Goal: Check status: Check status

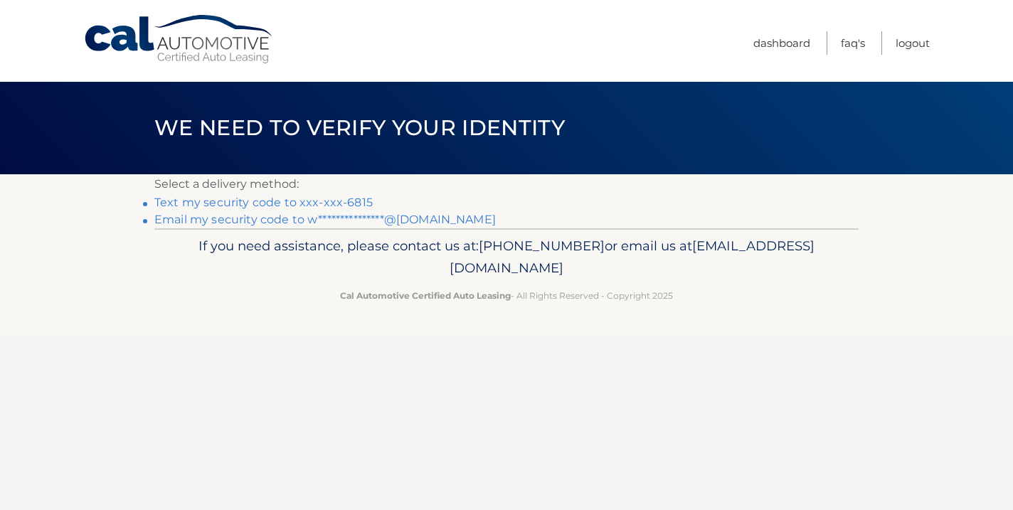
click at [263, 203] on link "Text my security code to xxx-xxx-6815" at bounding box center [263, 203] width 218 height 14
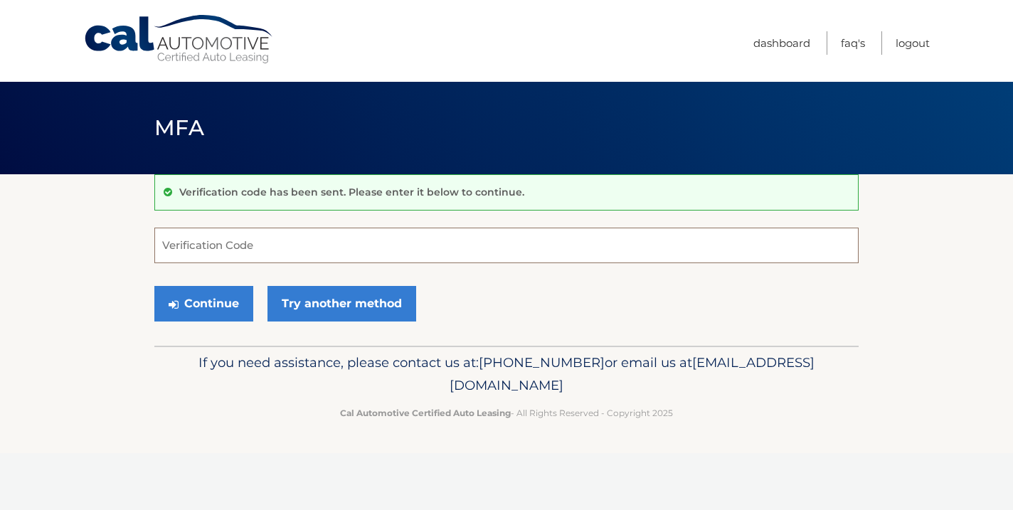
click at [307, 250] on input "Verification Code" at bounding box center [506, 246] width 705 height 36
type input "247337"
click at [186, 294] on button "Continue" at bounding box center [203, 304] width 99 height 36
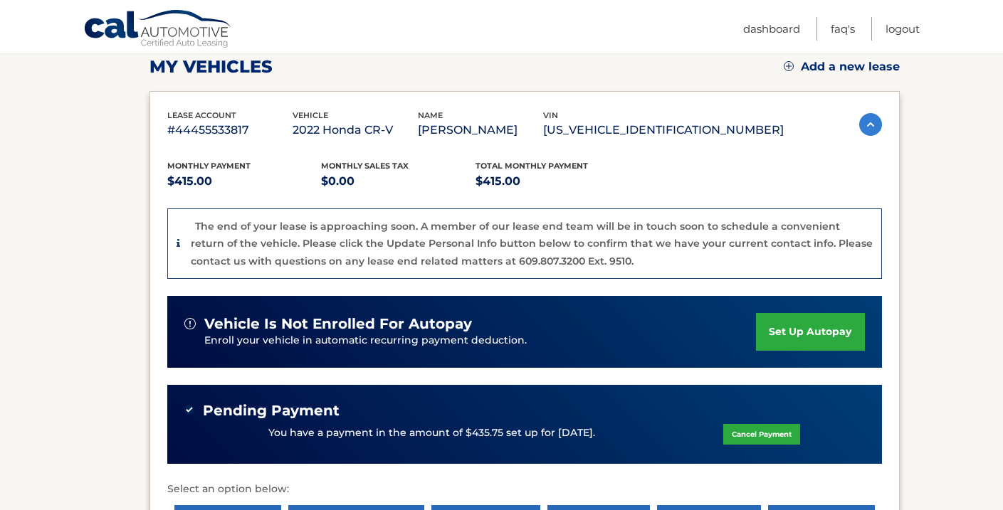
scroll to position [386, 0]
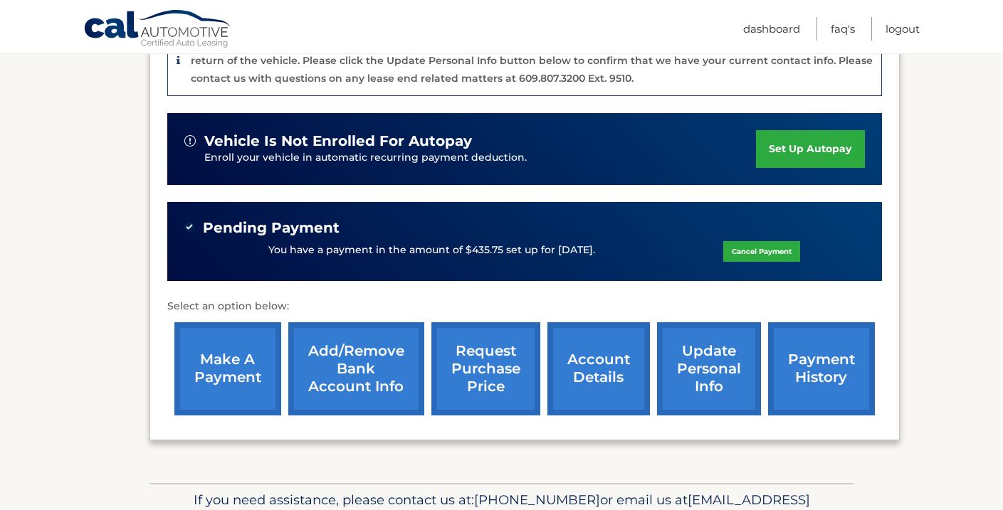
click at [589, 369] on link "account details" at bounding box center [598, 368] width 102 height 93
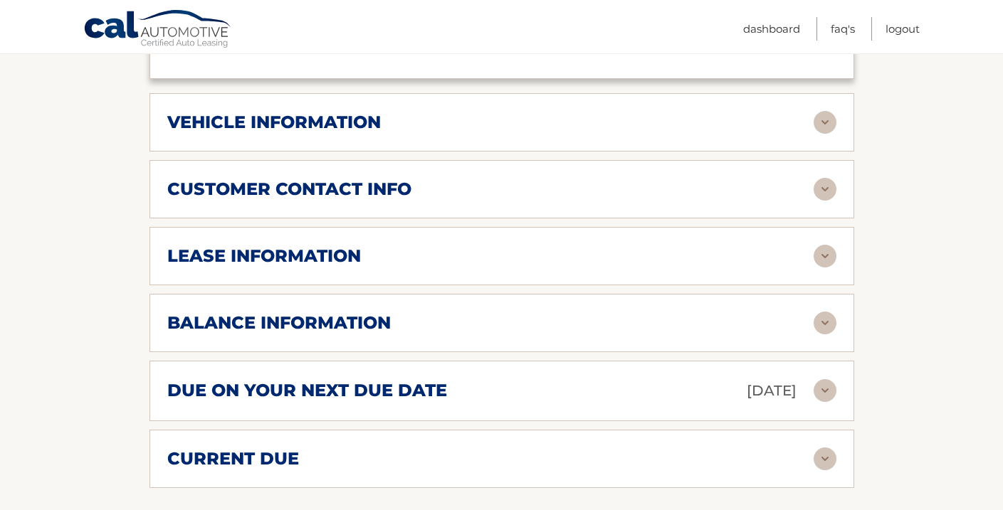
scroll to position [678, 0]
click at [818, 322] on img at bounding box center [824, 323] width 23 height 23
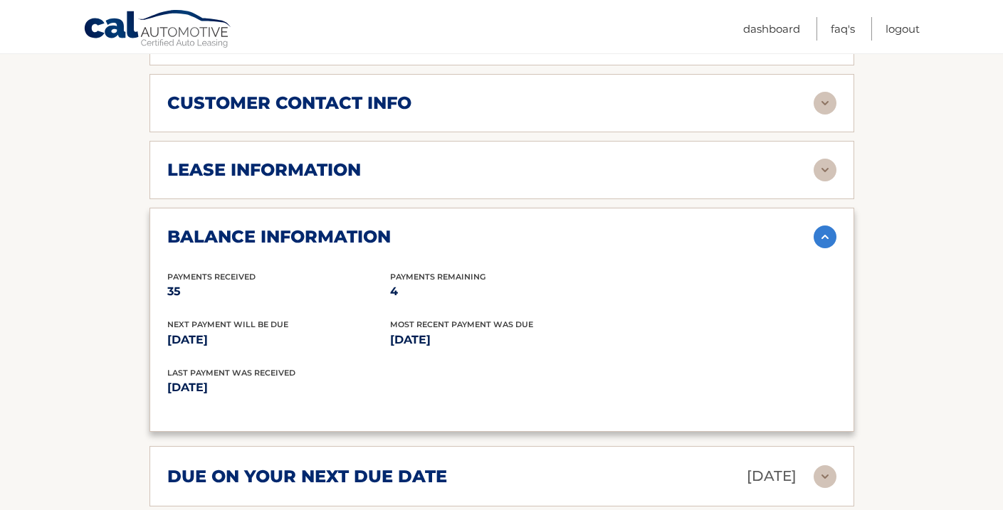
scroll to position [780, 0]
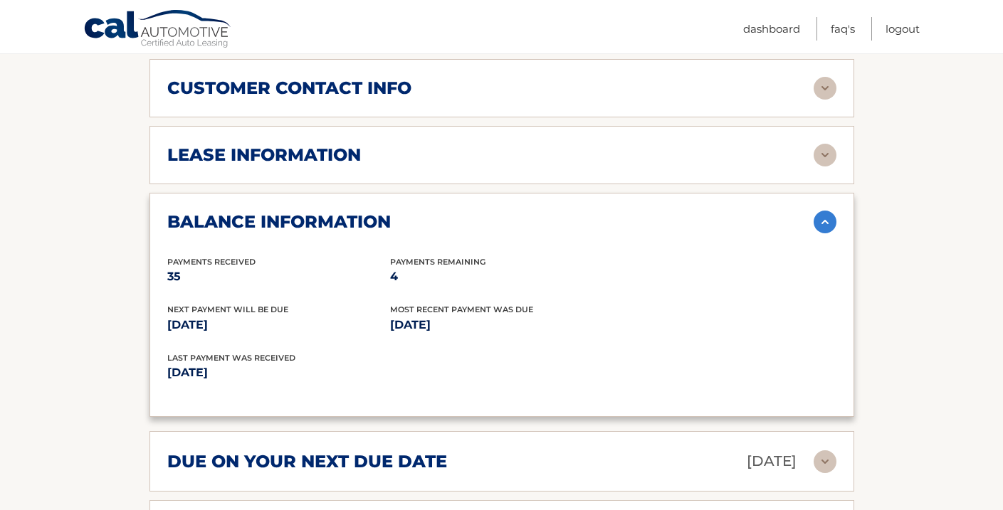
click at [828, 221] on img at bounding box center [824, 222] width 23 height 23
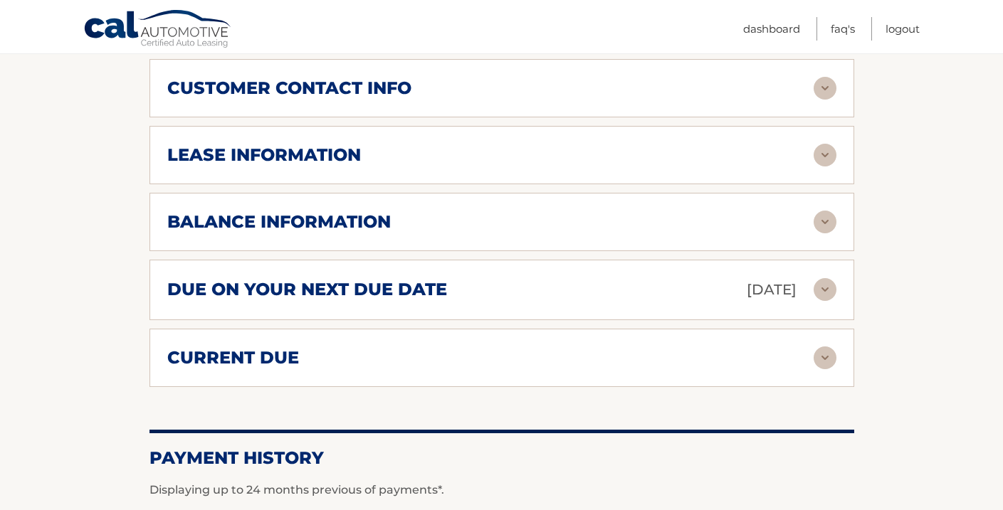
click at [826, 293] on img at bounding box center [824, 289] width 23 height 23
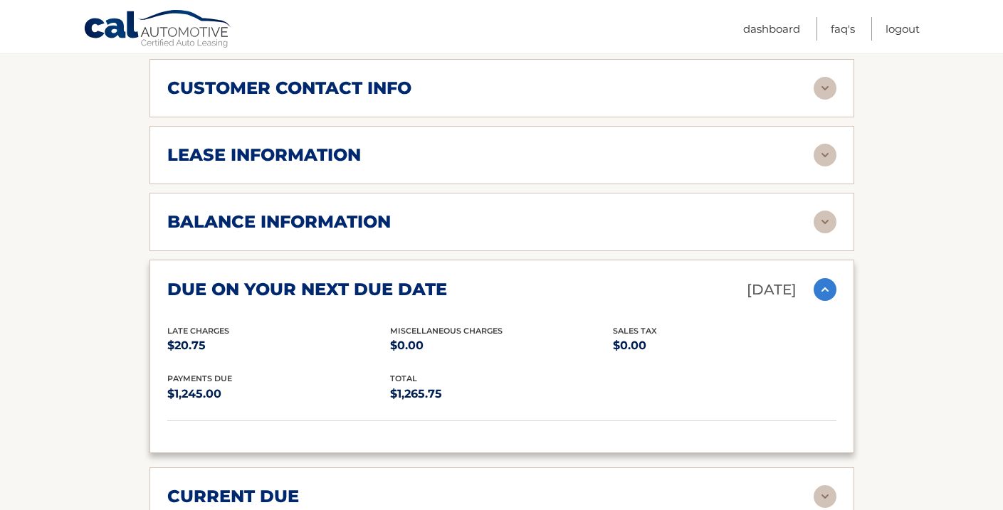
click at [829, 289] on img at bounding box center [824, 289] width 23 height 23
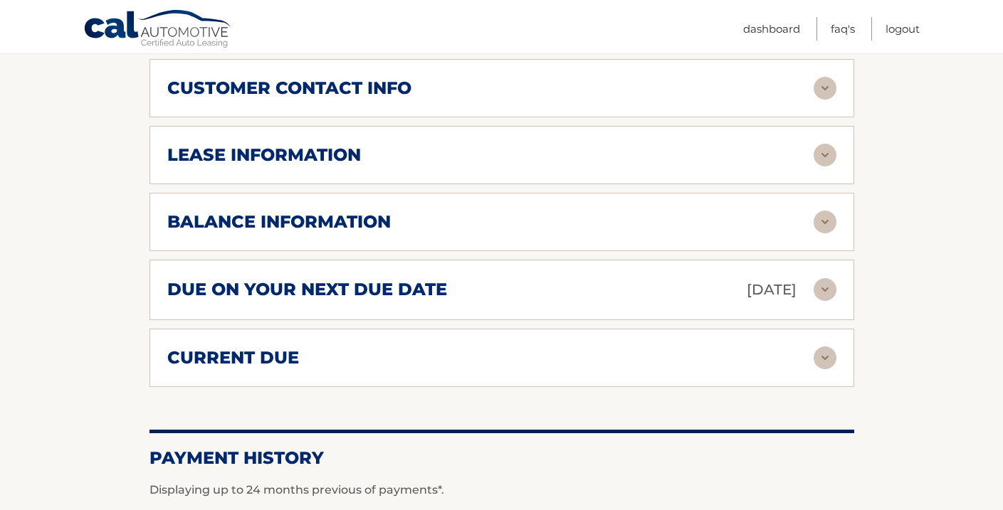
scroll to position [777, 0]
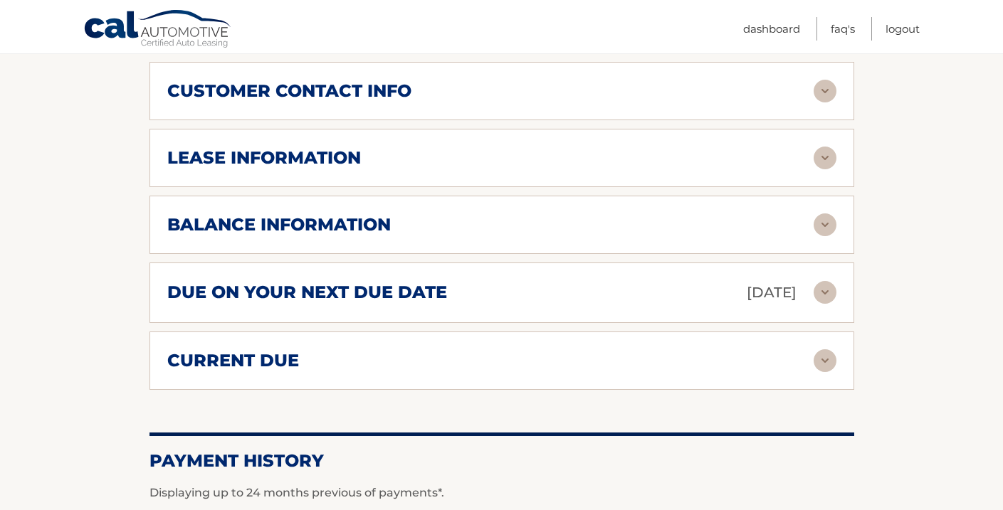
click at [832, 366] on img at bounding box center [824, 360] width 23 height 23
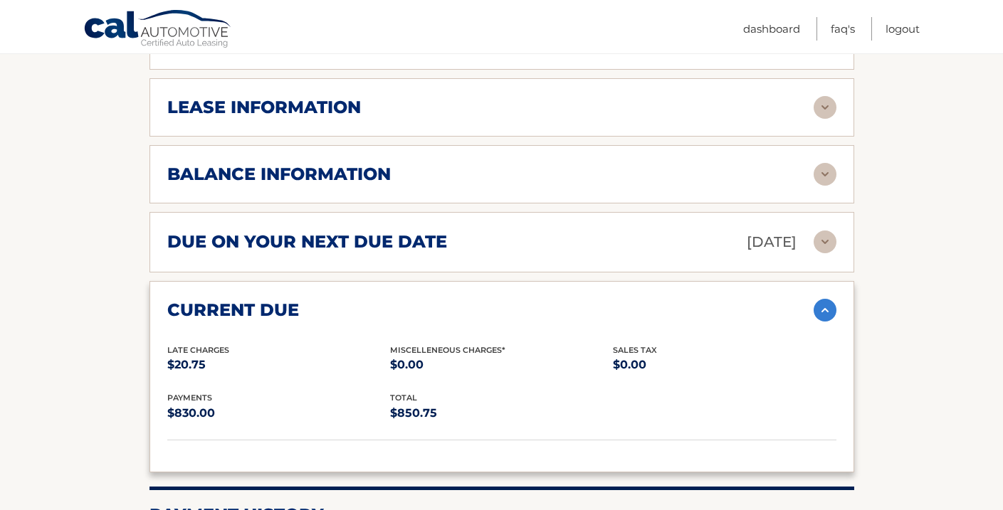
scroll to position [828, 0]
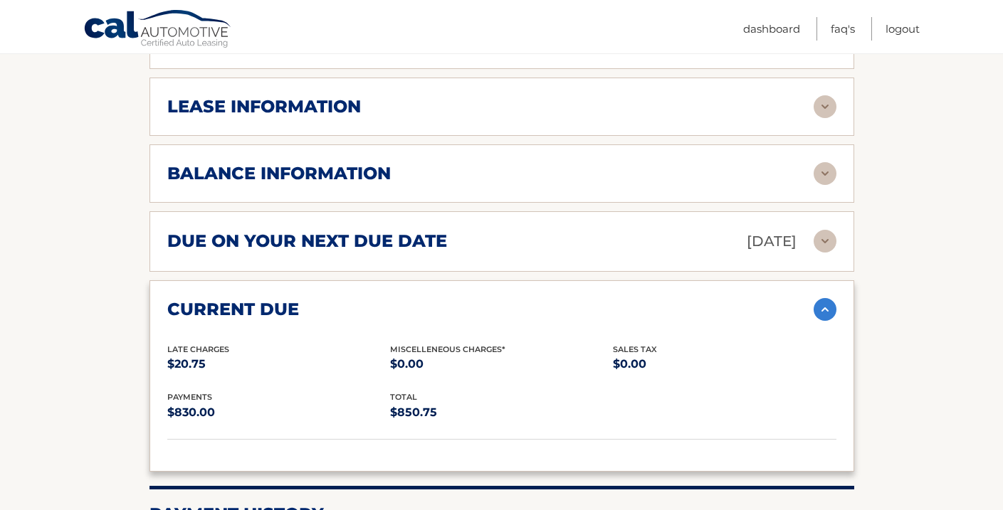
click at [825, 307] on img at bounding box center [824, 309] width 23 height 23
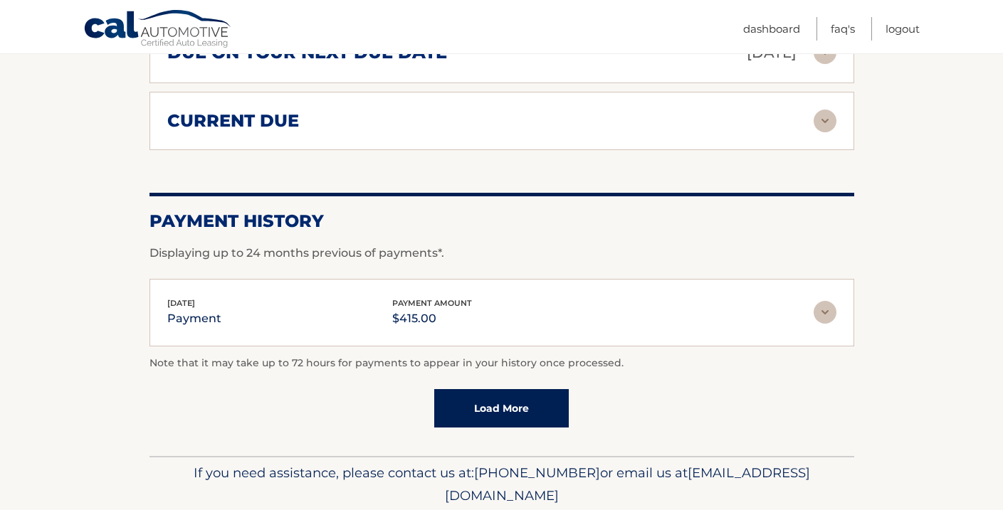
scroll to position [1039, 0]
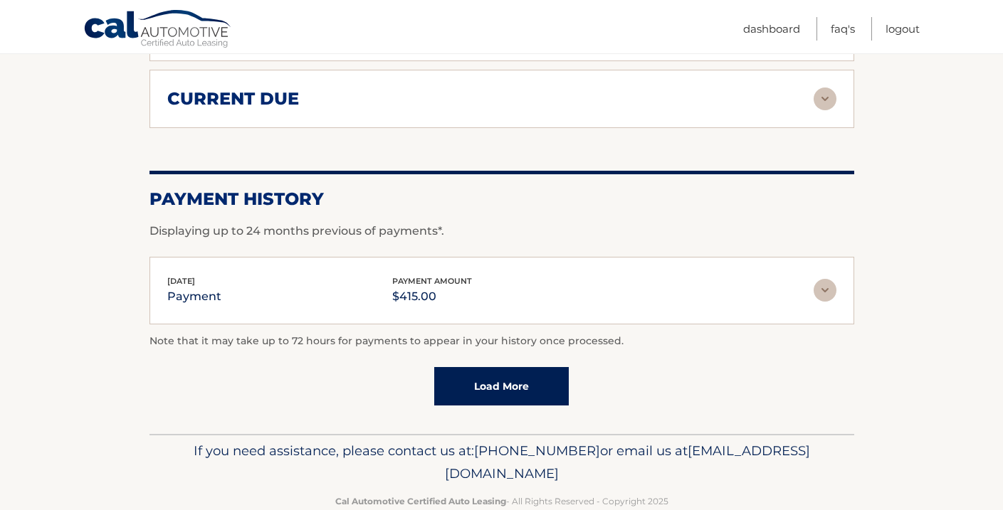
click at [505, 380] on link "Load More" at bounding box center [501, 386] width 135 height 38
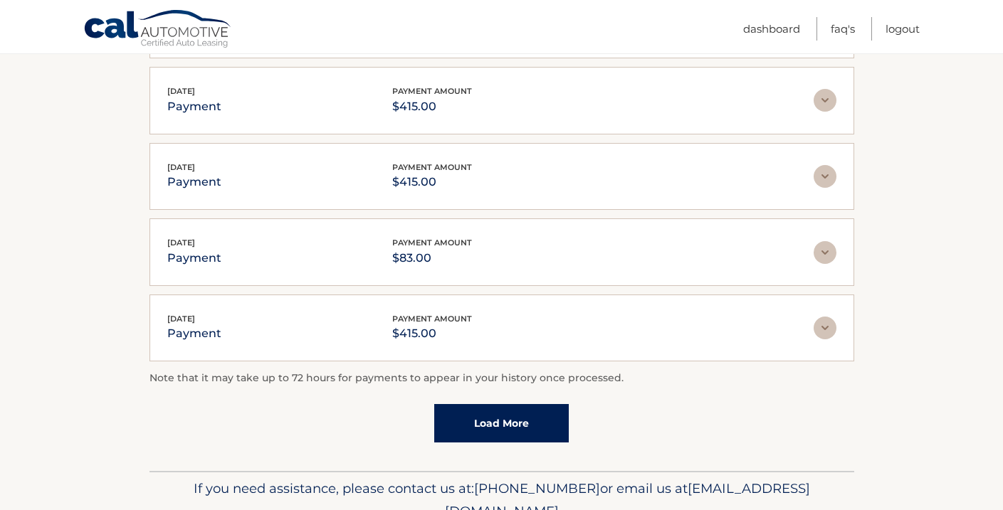
scroll to position [1381, 0]
click at [519, 421] on link "Load More" at bounding box center [501, 423] width 135 height 38
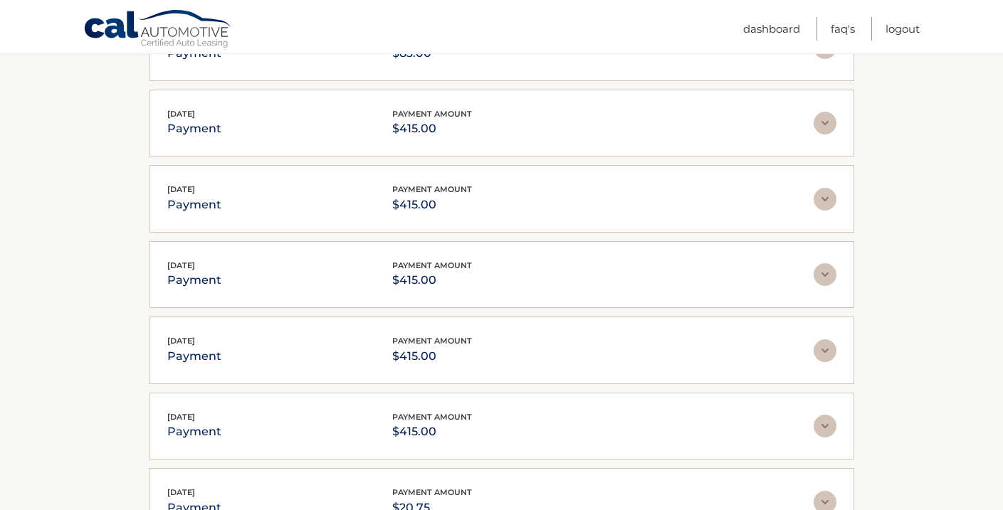
scroll to position [1824, 0]
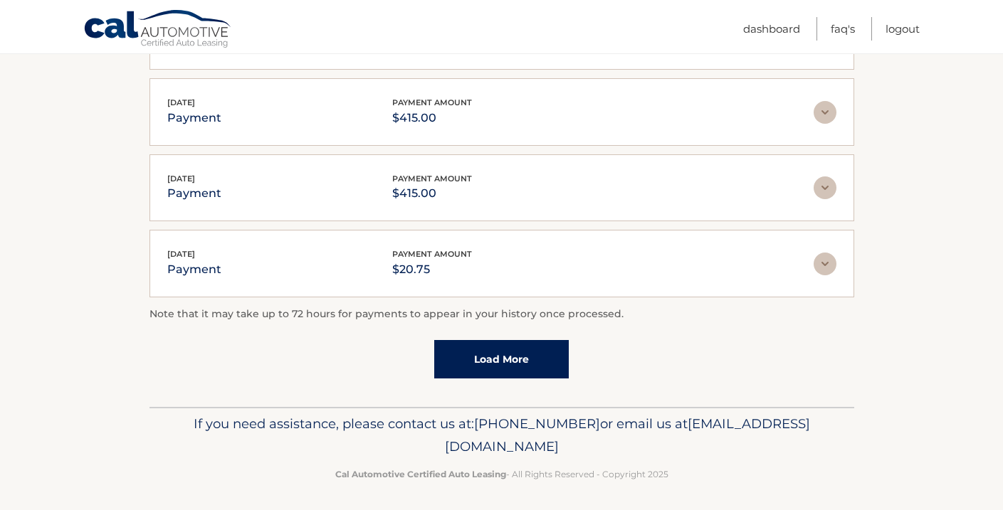
click at [499, 352] on link "Load More" at bounding box center [501, 359] width 135 height 38
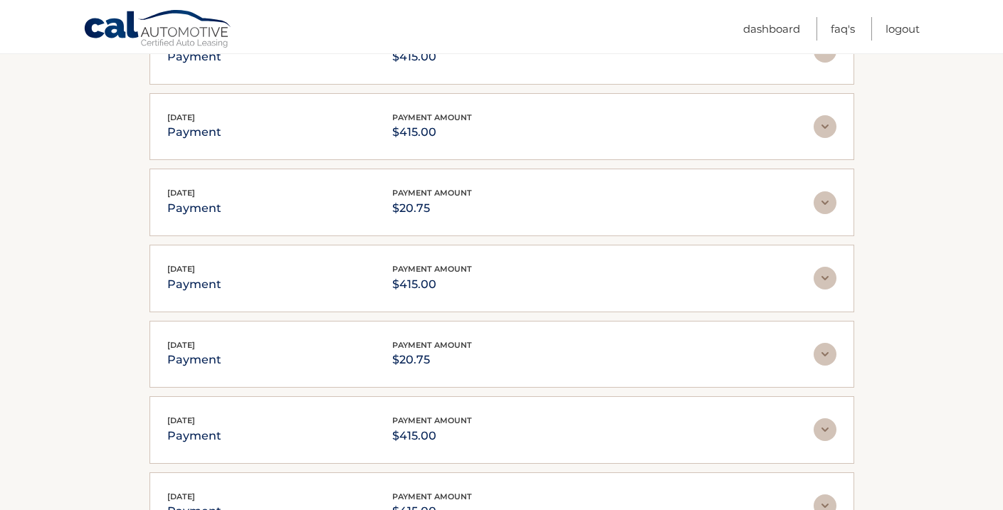
scroll to position [2201, 0]
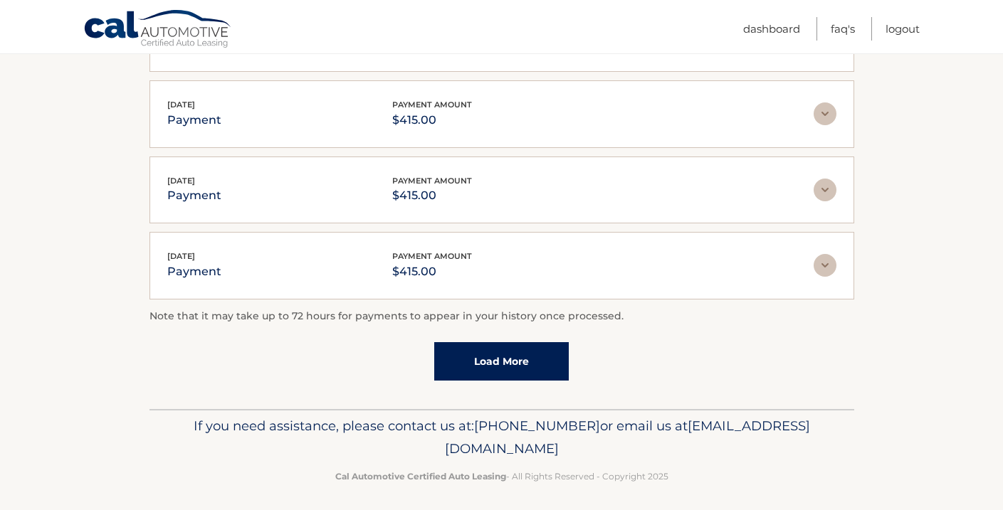
click at [499, 356] on link "Load More" at bounding box center [501, 361] width 135 height 38
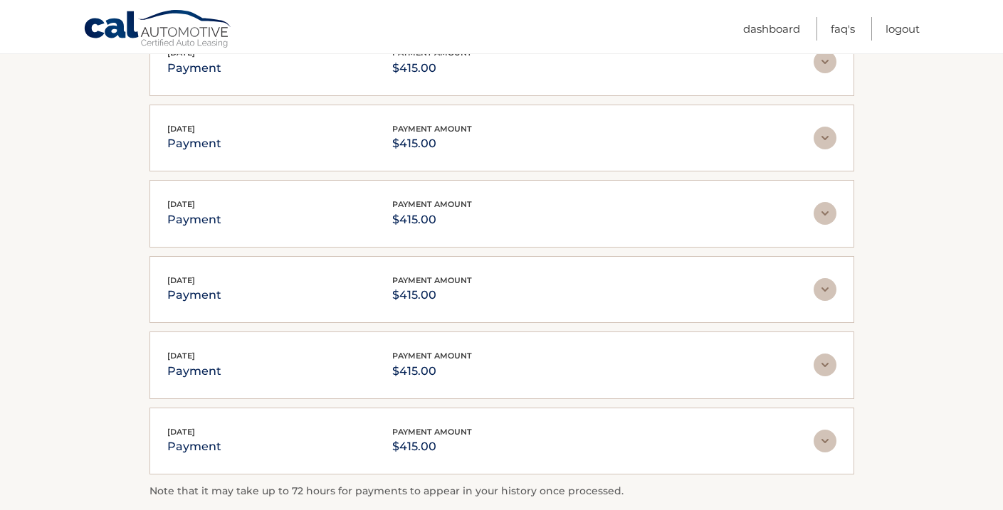
scroll to position [2578, 0]
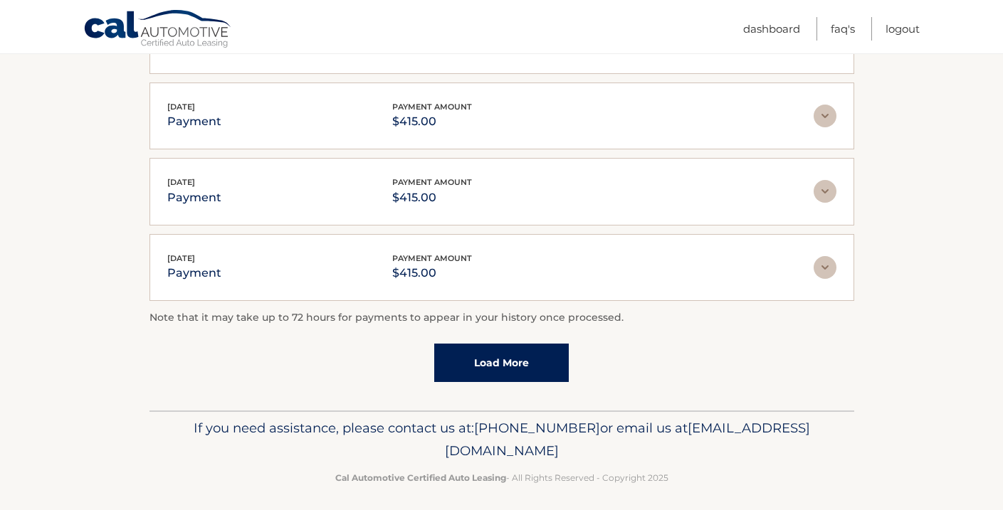
click at [508, 354] on link "Load More" at bounding box center [501, 363] width 135 height 38
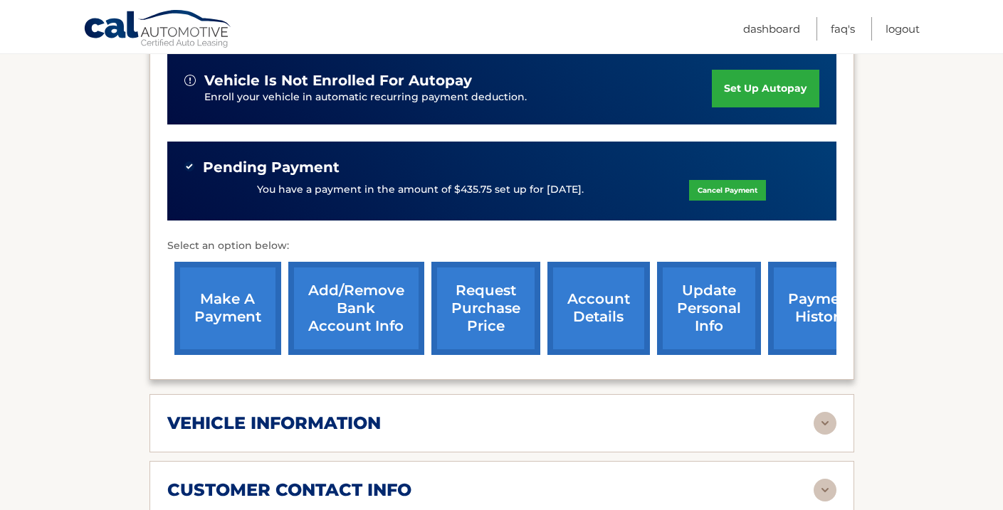
scroll to position [380, 0]
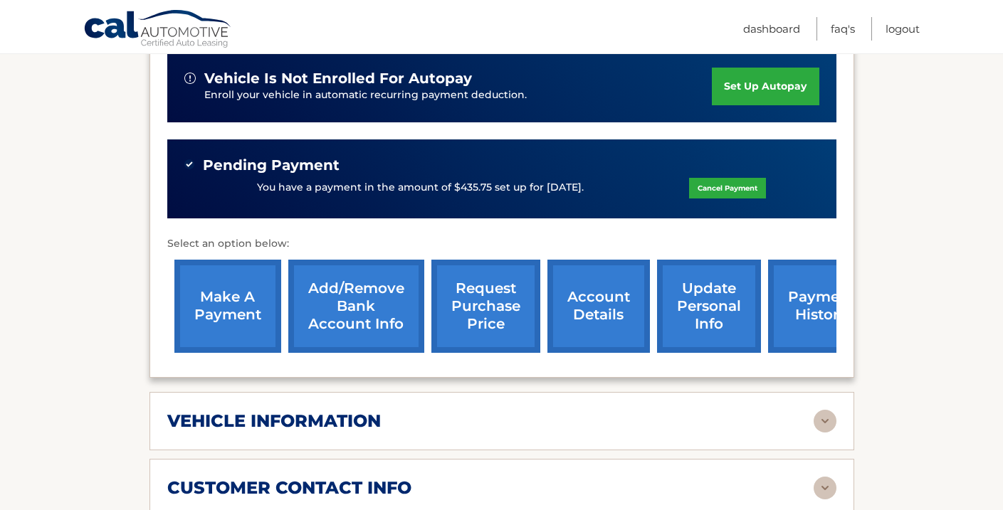
click at [598, 314] on link "account details" at bounding box center [598, 306] width 102 height 93
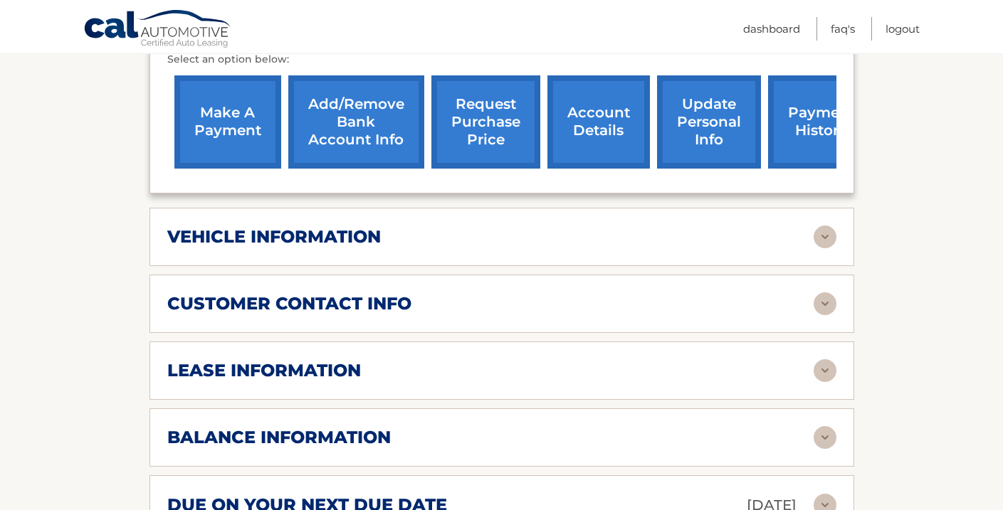
scroll to position [506, 0]
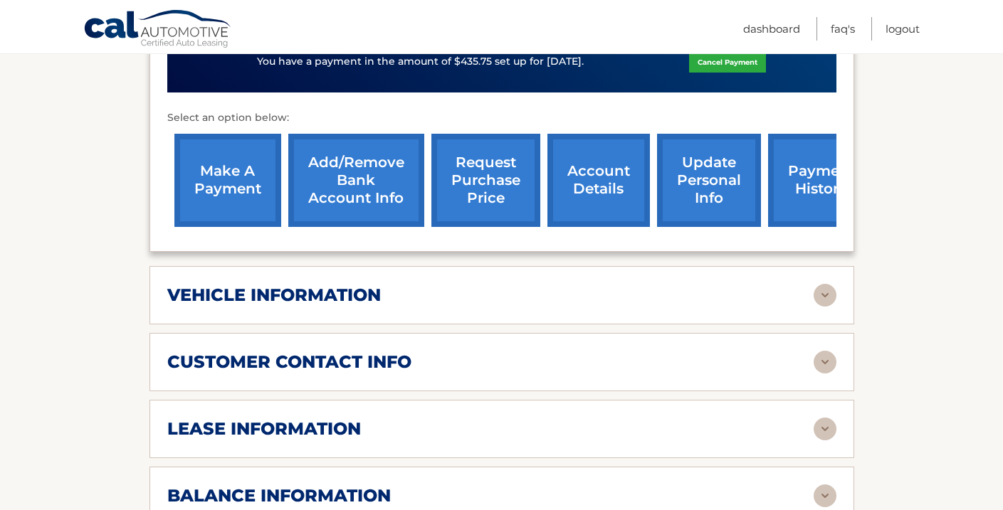
click at [603, 189] on link "account details" at bounding box center [598, 180] width 102 height 93
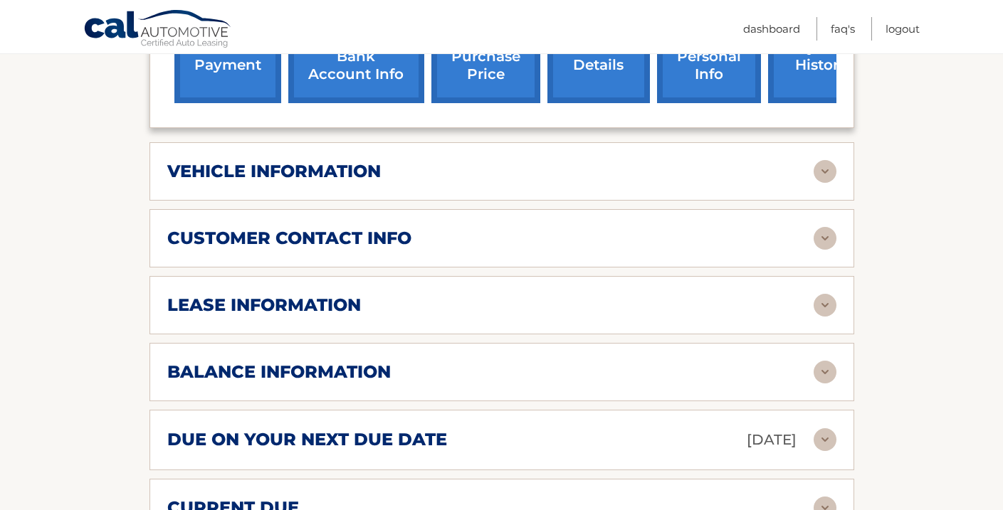
scroll to position [619, 0]
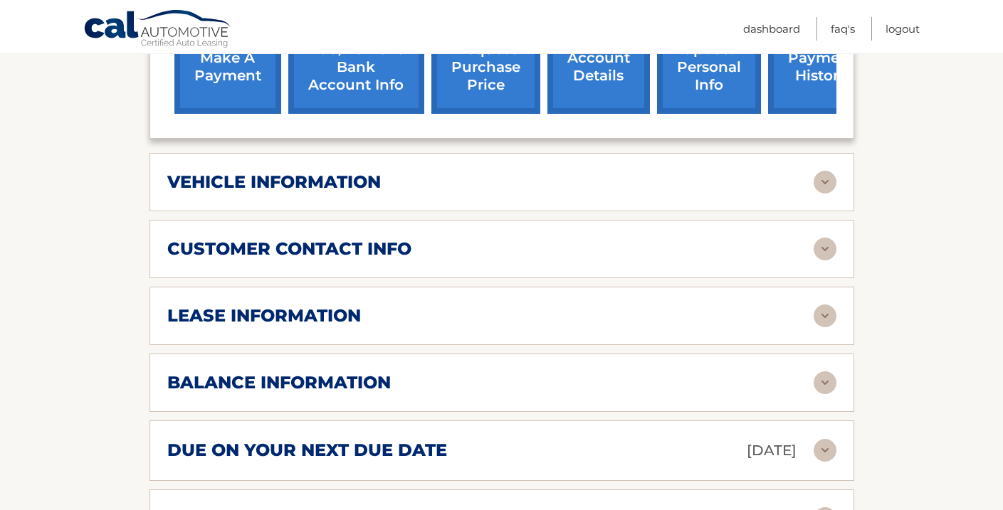
click at [830, 315] on img at bounding box center [824, 316] width 23 height 23
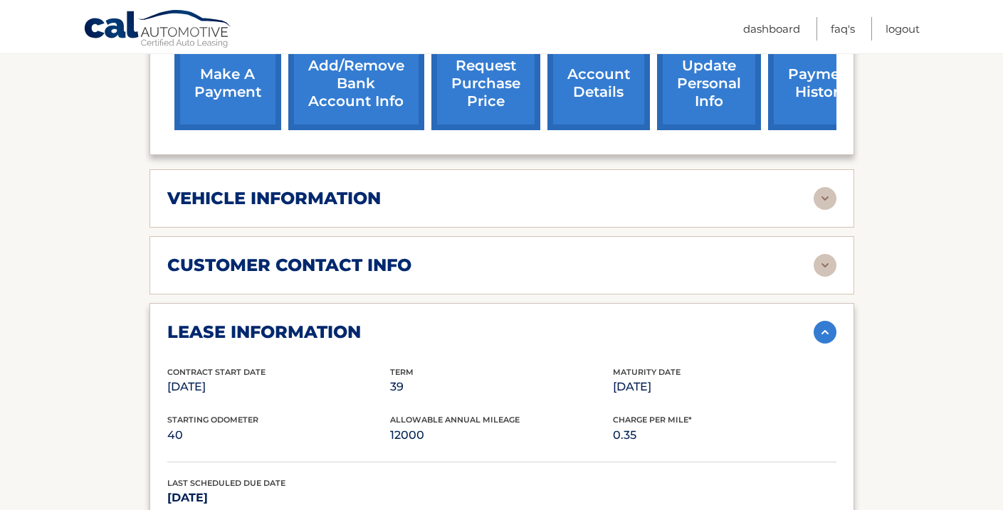
scroll to position [595, 0]
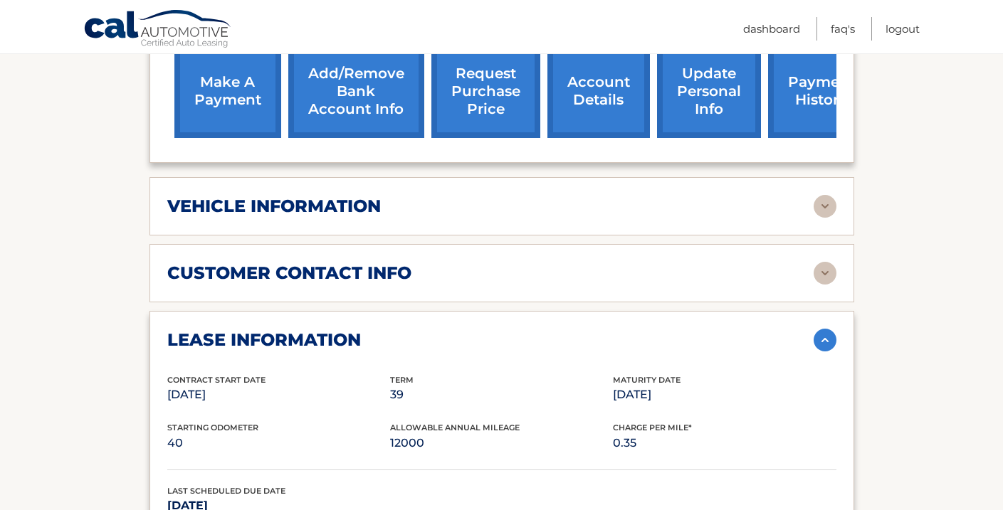
click at [821, 337] on img at bounding box center [824, 340] width 23 height 23
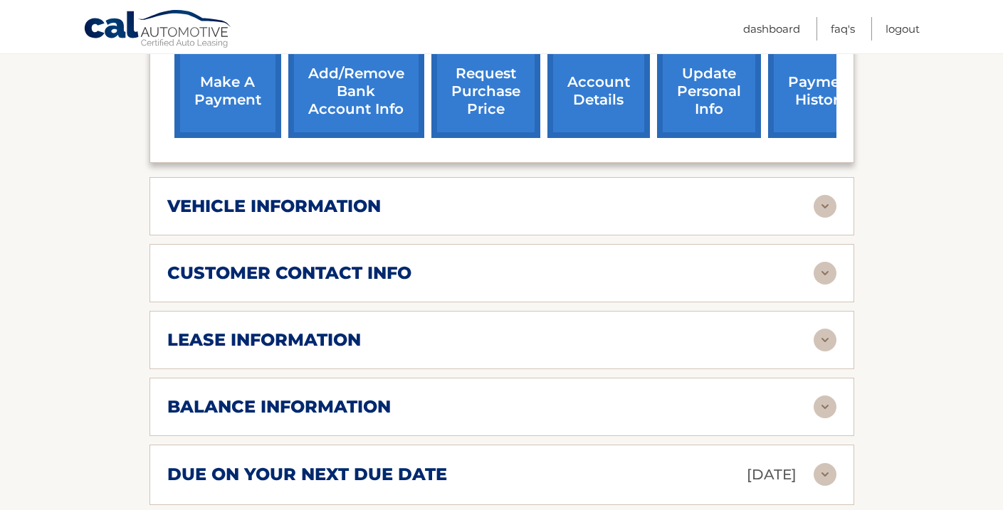
click at [820, 275] on img at bounding box center [824, 273] width 23 height 23
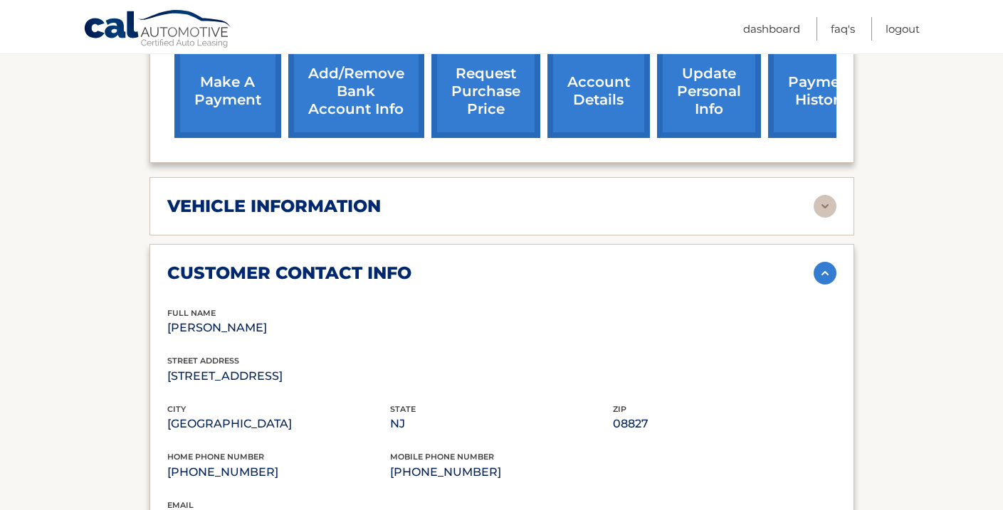
click at [828, 275] on img at bounding box center [824, 273] width 23 height 23
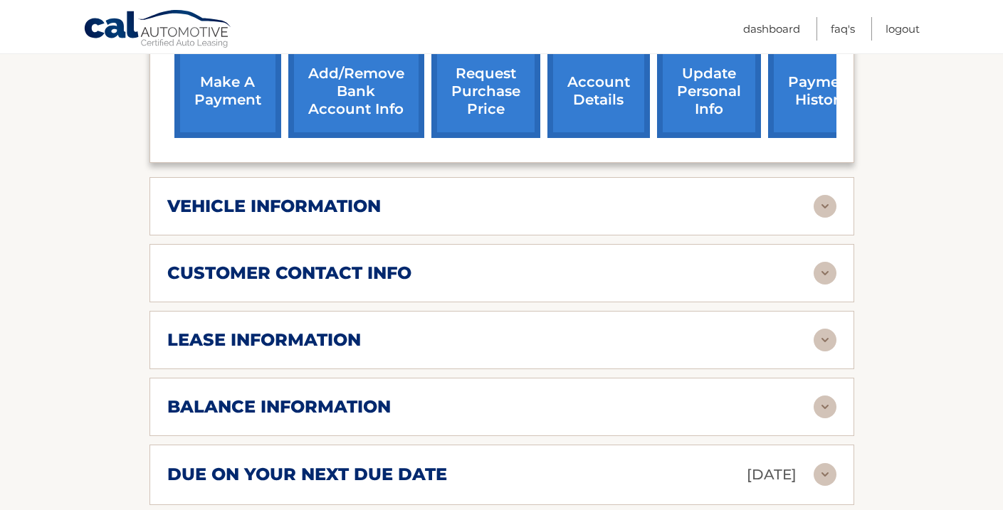
click at [828, 211] on img at bounding box center [824, 206] width 23 height 23
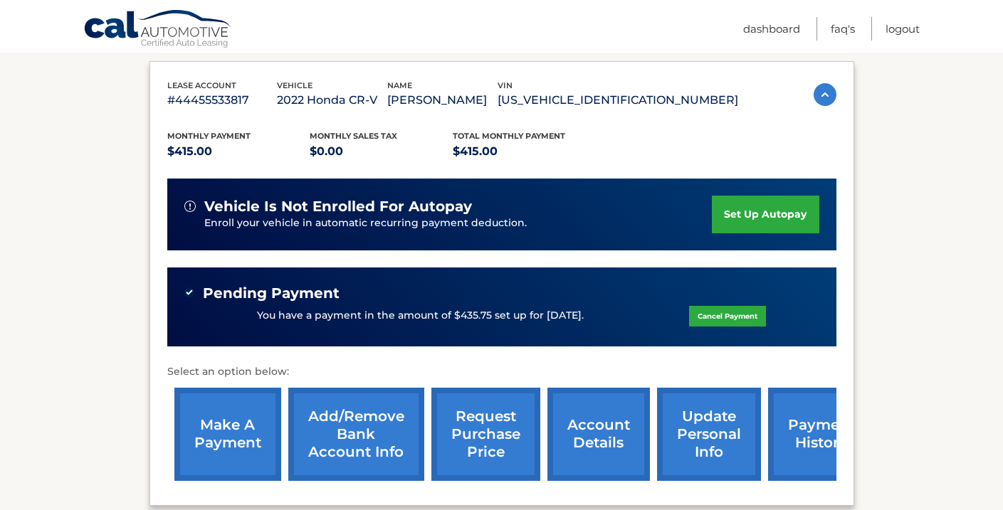
scroll to position [511, 0]
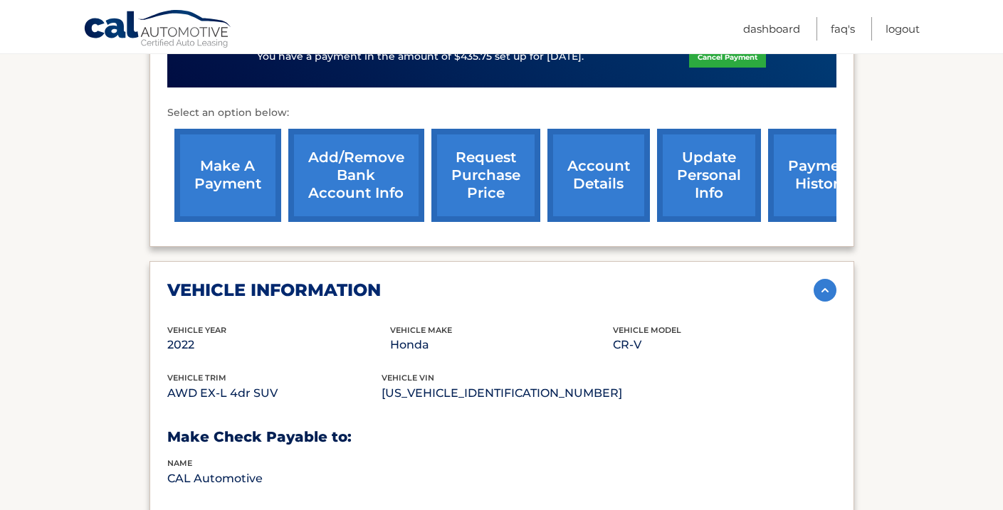
click at [828, 290] on img at bounding box center [824, 290] width 23 height 23
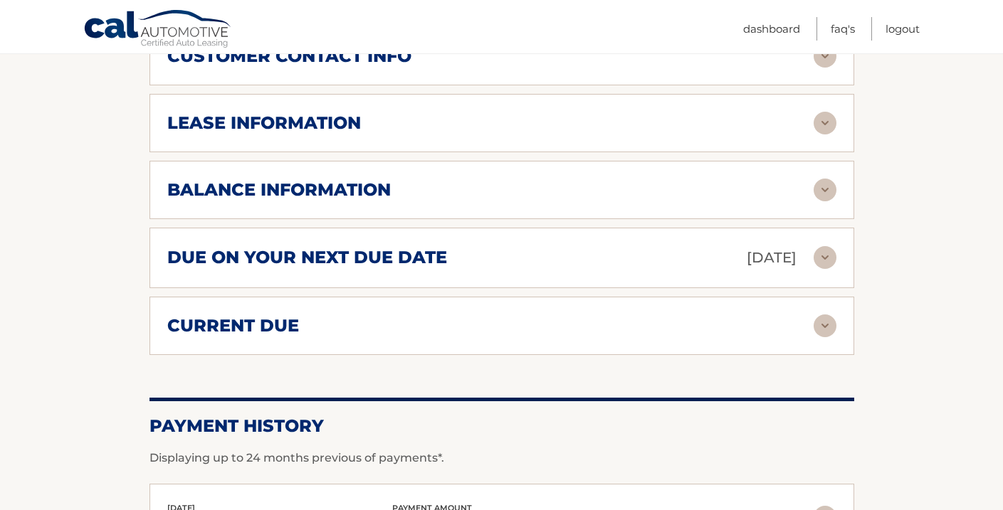
scroll to position [811, 0]
click at [825, 196] on img at bounding box center [824, 190] width 23 height 23
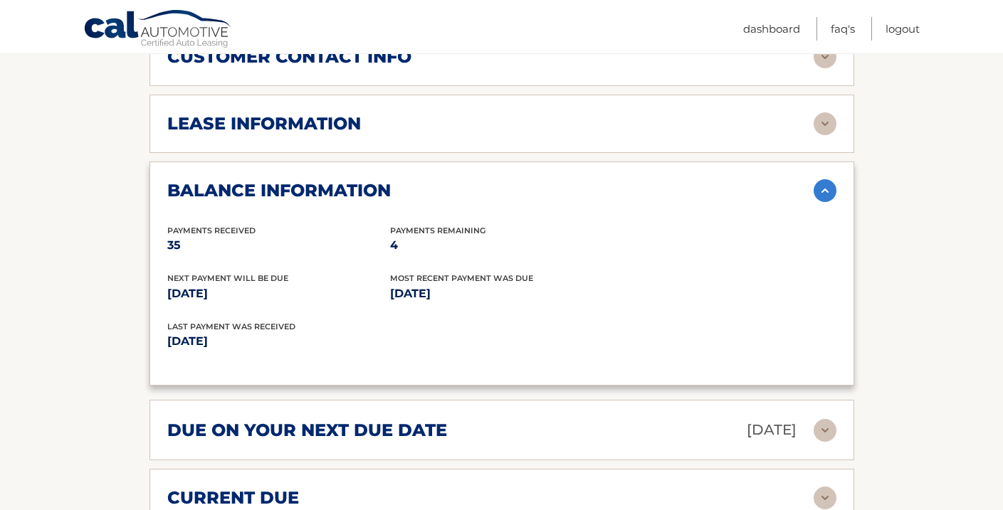
click at [826, 189] on img at bounding box center [824, 190] width 23 height 23
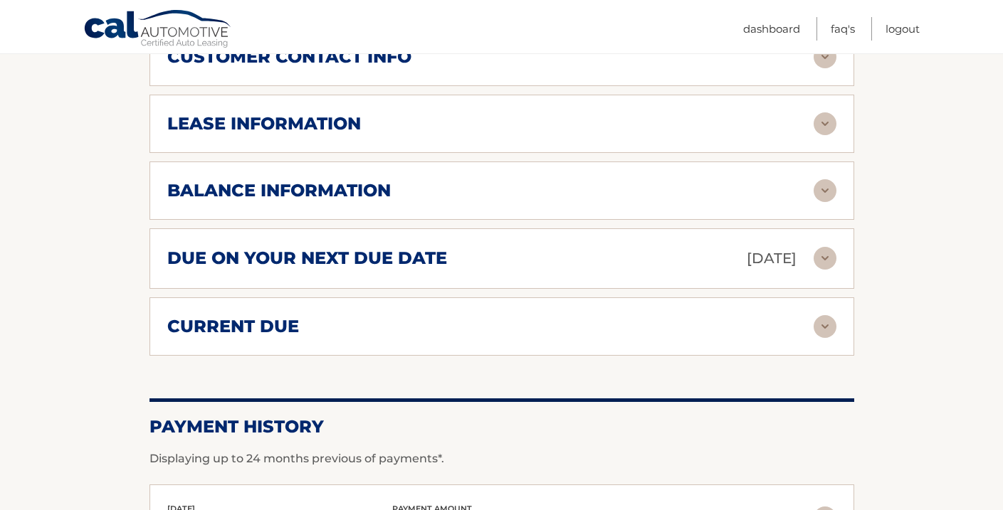
click at [824, 258] on img at bounding box center [824, 258] width 23 height 23
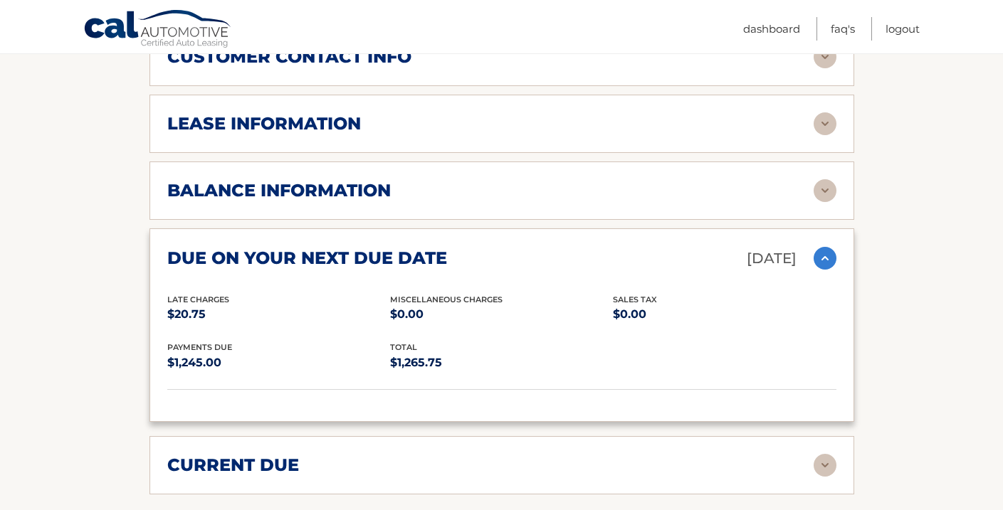
click at [824, 258] on img at bounding box center [824, 258] width 23 height 23
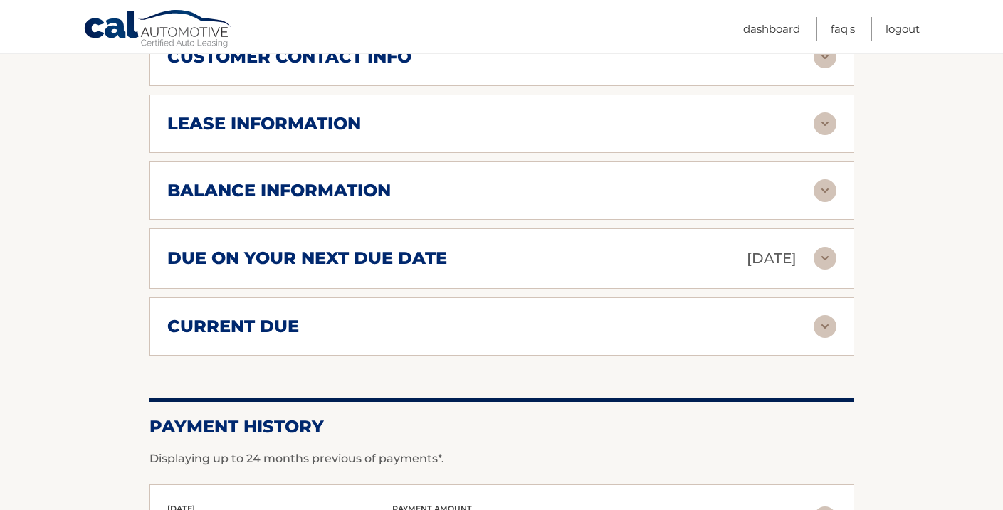
click at [823, 333] on img at bounding box center [824, 326] width 23 height 23
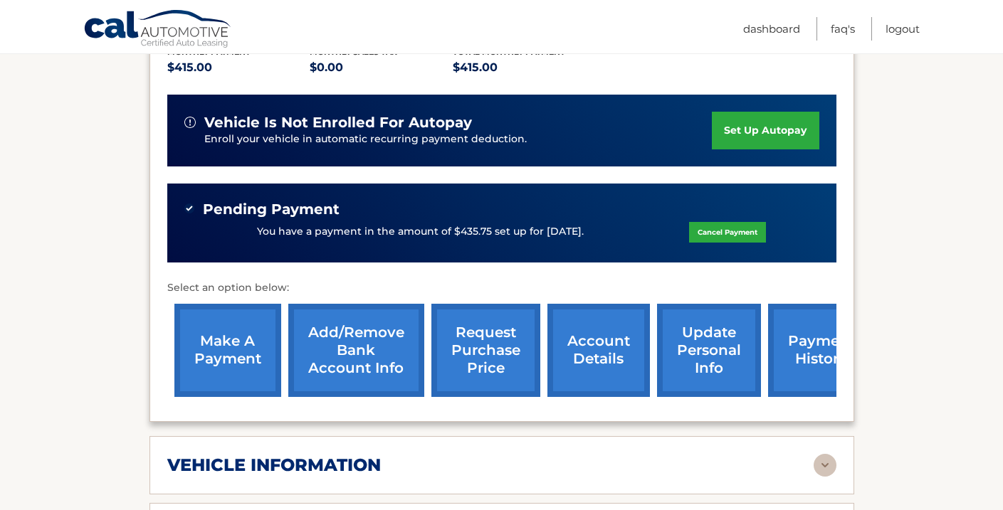
scroll to position [179, 0]
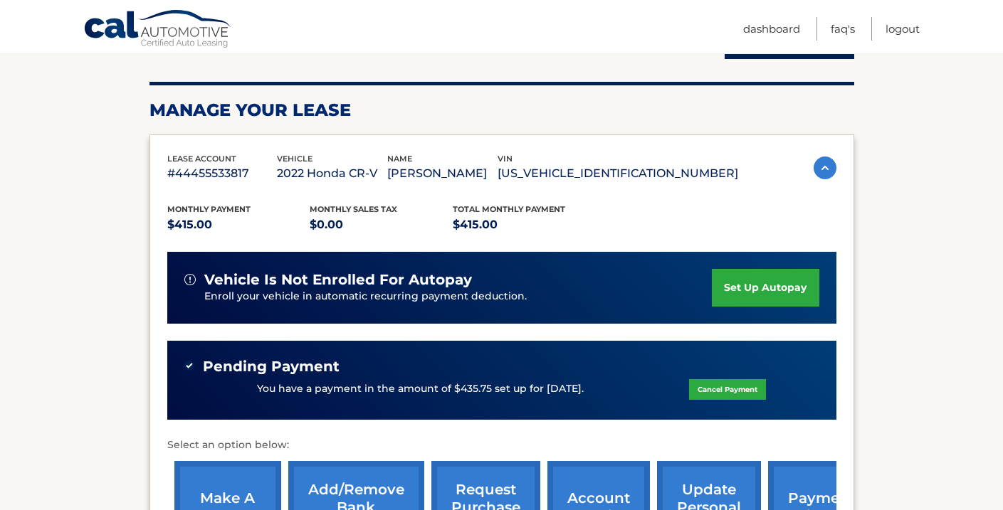
click at [830, 171] on img at bounding box center [824, 168] width 23 height 23
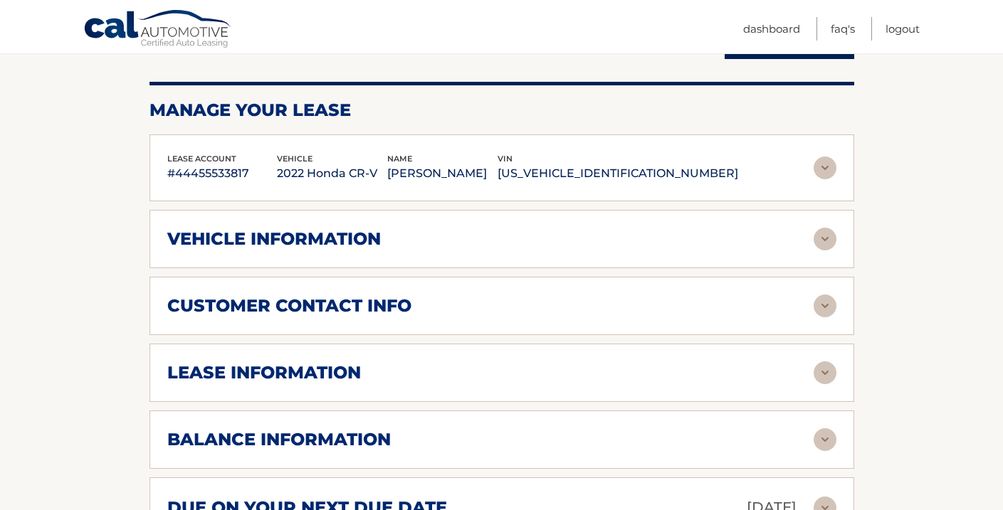
click at [823, 169] on img at bounding box center [824, 168] width 23 height 23
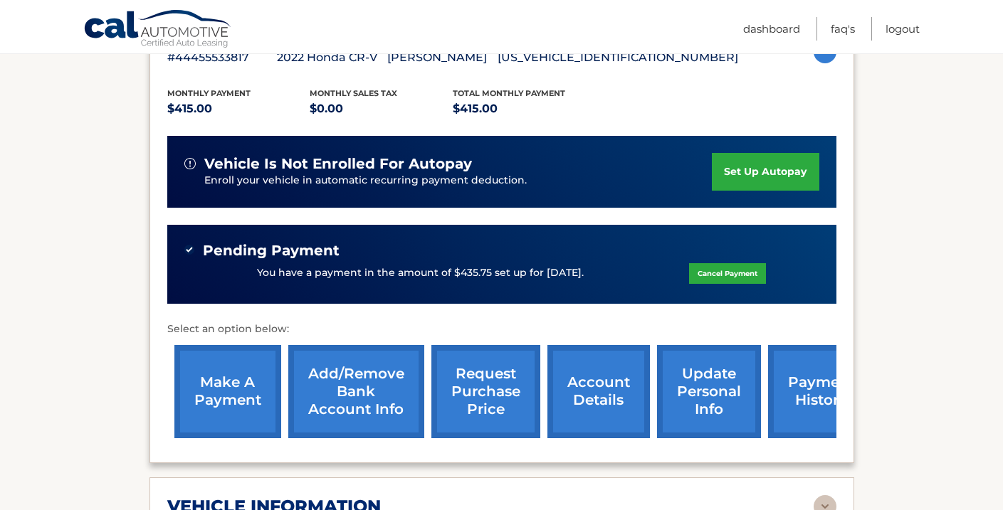
scroll to position [421, 0]
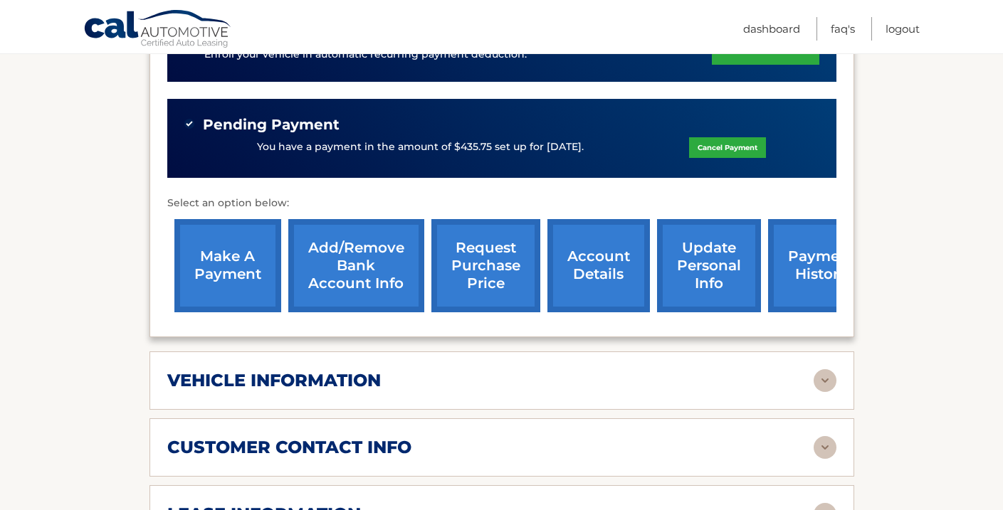
click at [507, 284] on link "request purchase price" at bounding box center [485, 265] width 109 height 93
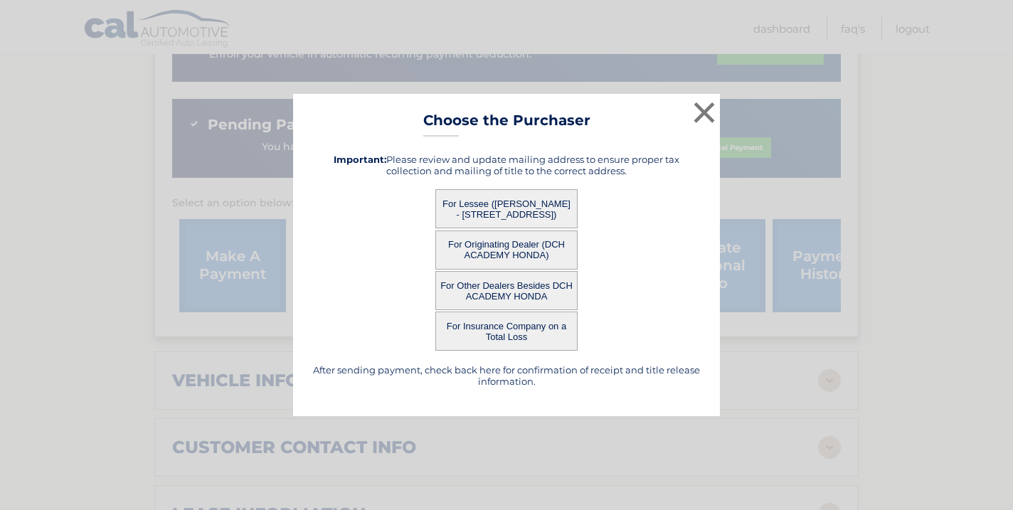
click at [512, 213] on button "For Lessee (WILFRED OYEKANMI - 13 OAKWOOD BLVD, , HAMPTON, NJ 08827)" at bounding box center [507, 208] width 142 height 39
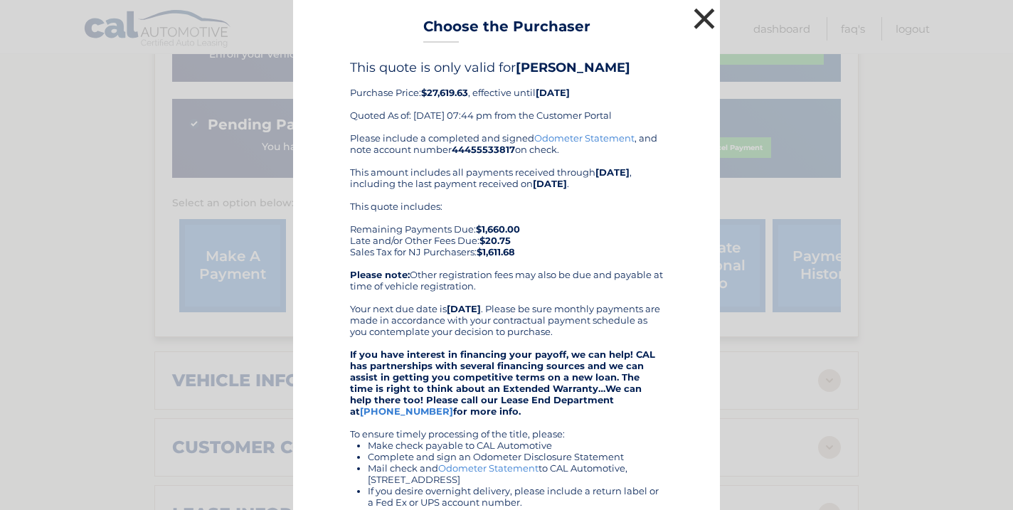
click at [695, 21] on button "×" at bounding box center [704, 18] width 28 height 28
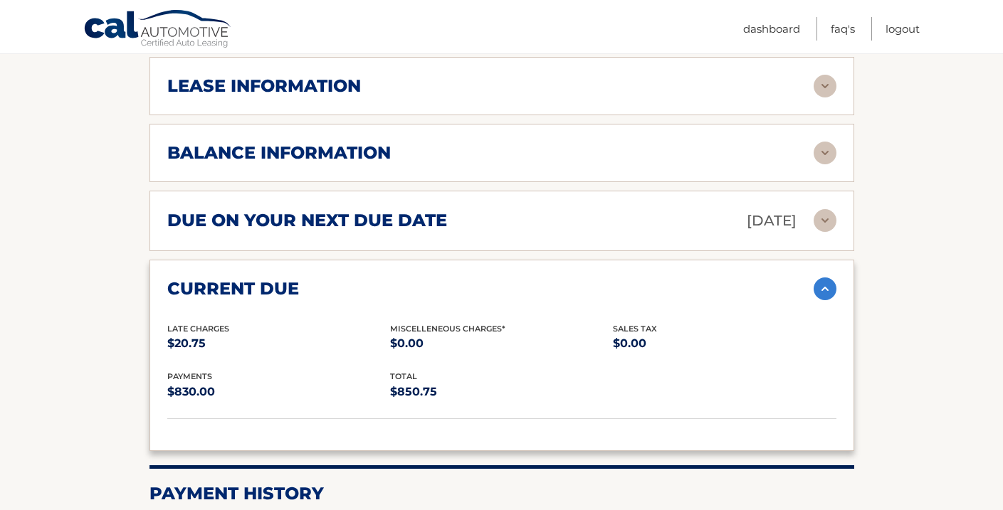
scroll to position [853, 0]
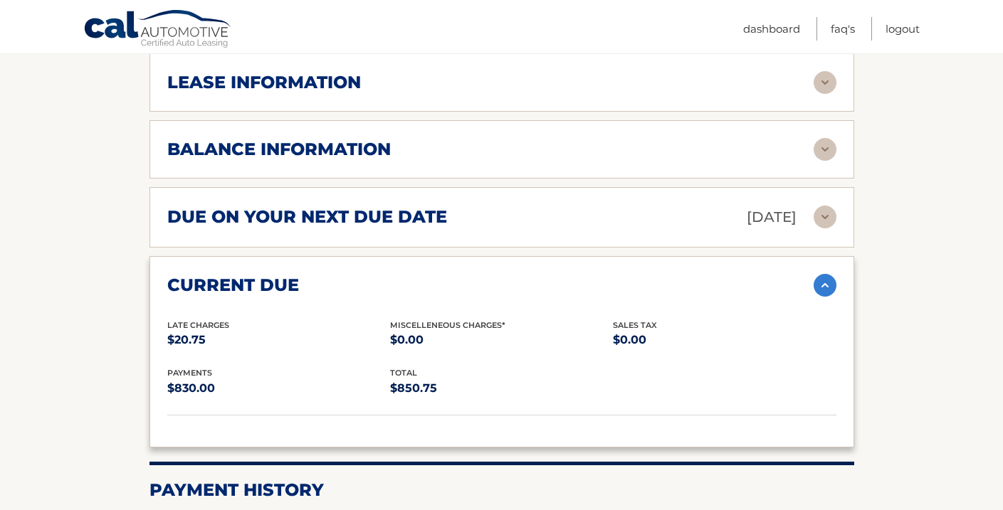
click at [818, 283] on img at bounding box center [824, 285] width 23 height 23
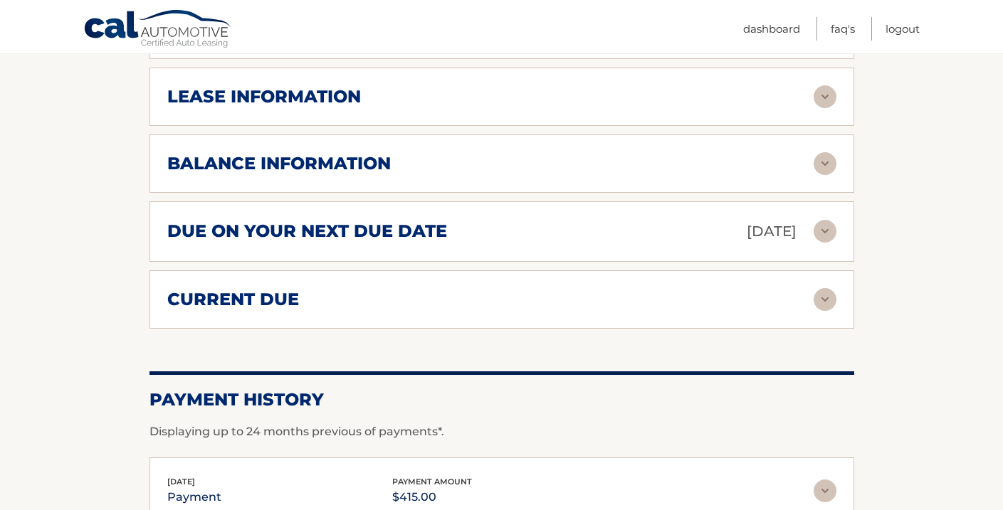
scroll to position [836, 0]
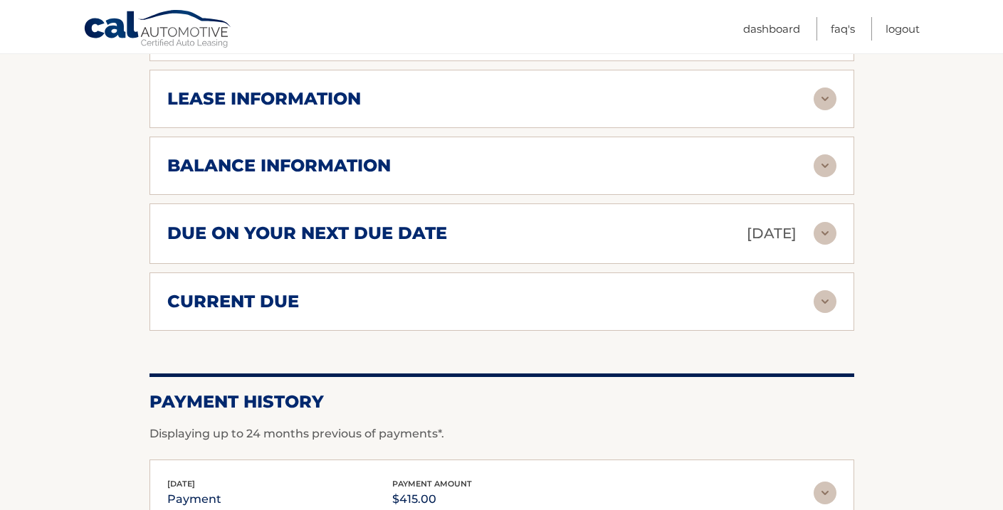
click at [828, 167] on img at bounding box center [824, 165] width 23 height 23
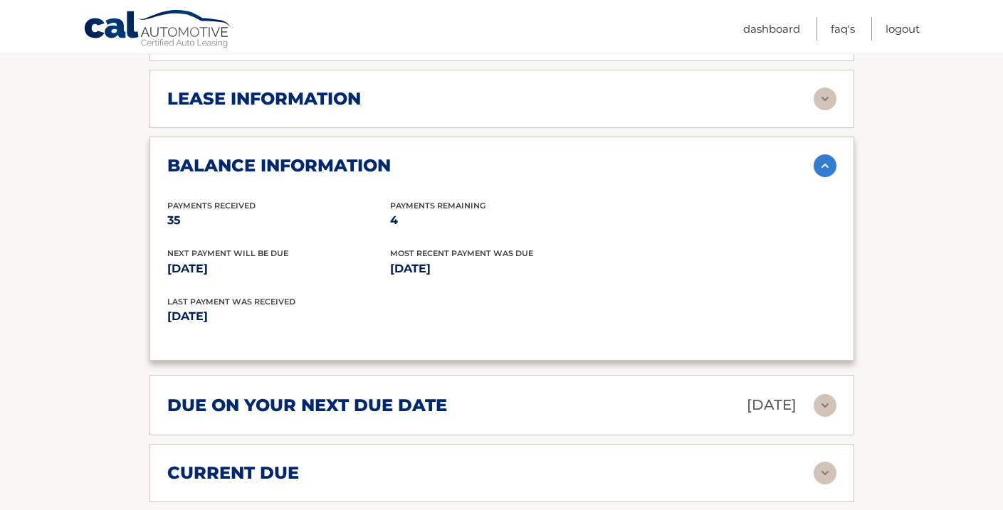
click at [823, 166] on img at bounding box center [824, 165] width 23 height 23
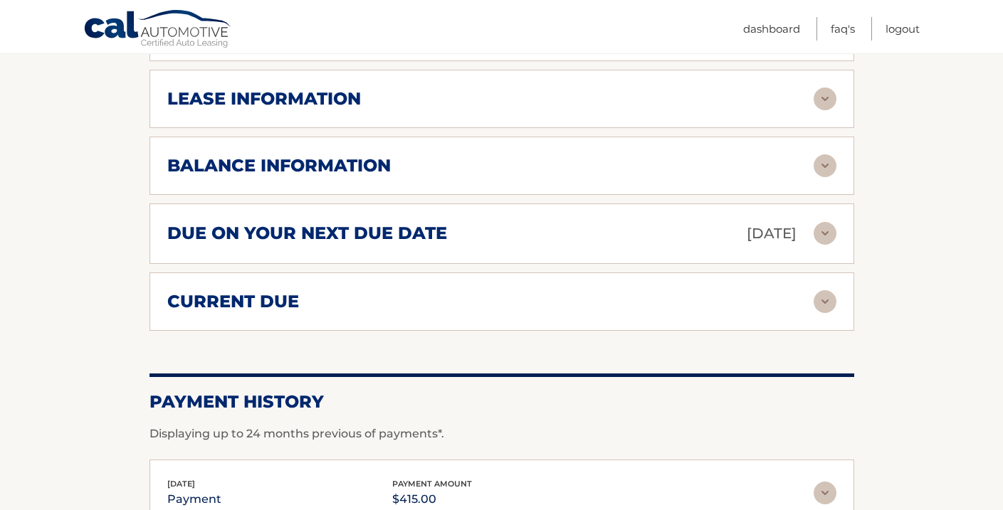
click at [832, 103] on img at bounding box center [824, 99] width 23 height 23
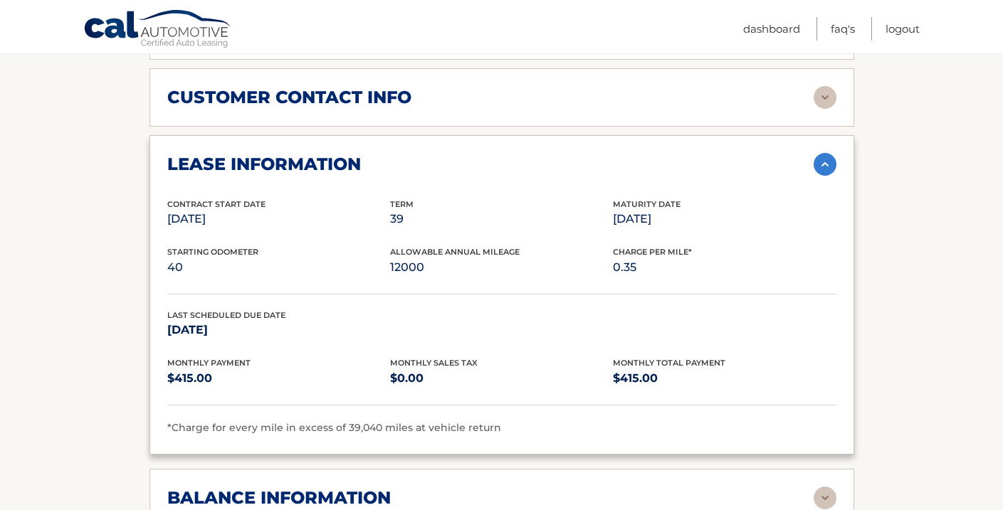
scroll to position [547, 0]
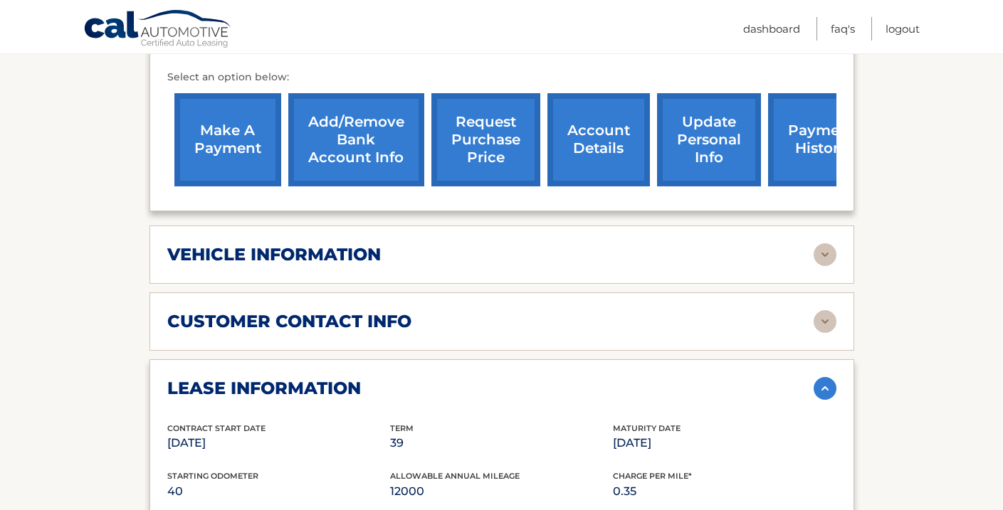
click at [821, 386] on img at bounding box center [824, 388] width 23 height 23
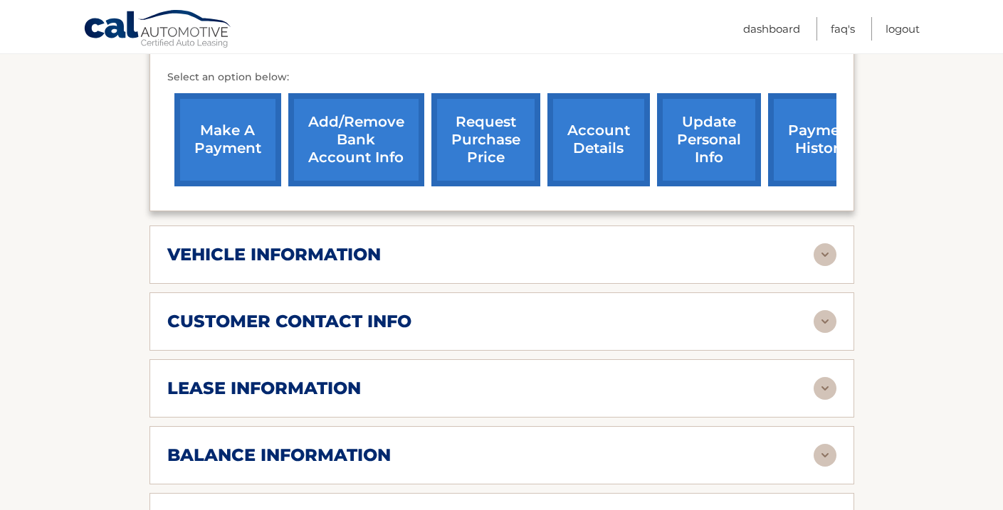
click at [824, 314] on img at bounding box center [824, 321] width 23 height 23
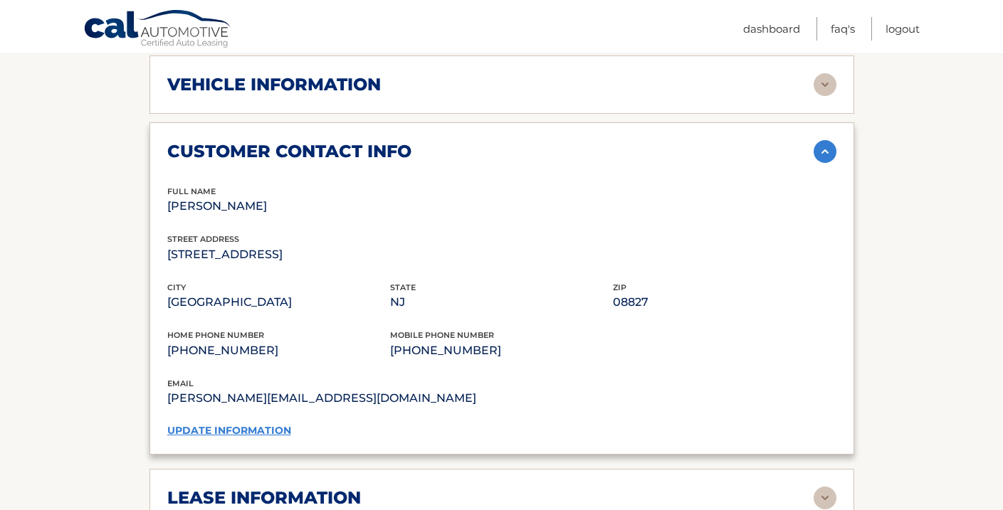
scroll to position [717, 0]
click at [823, 155] on img at bounding box center [824, 150] width 23 height 23
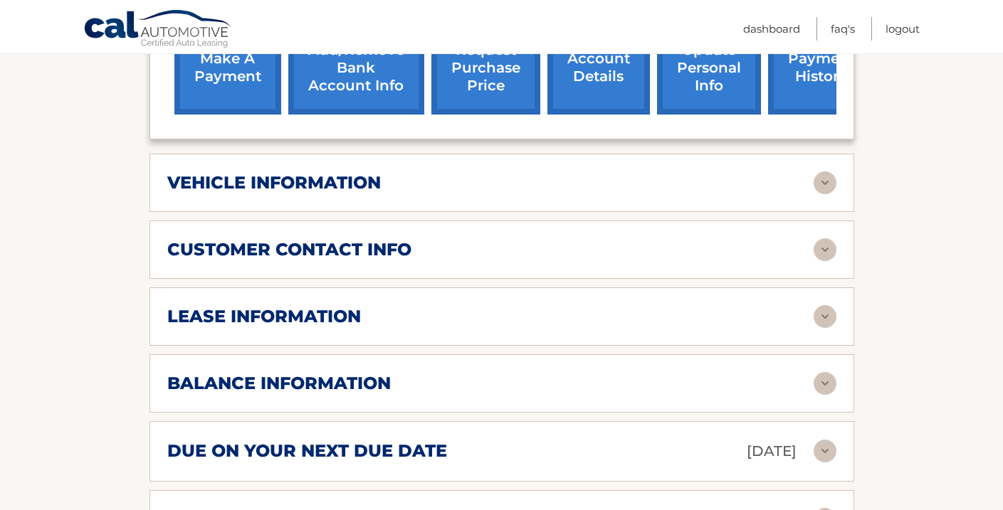
scroll to position [576, 0]
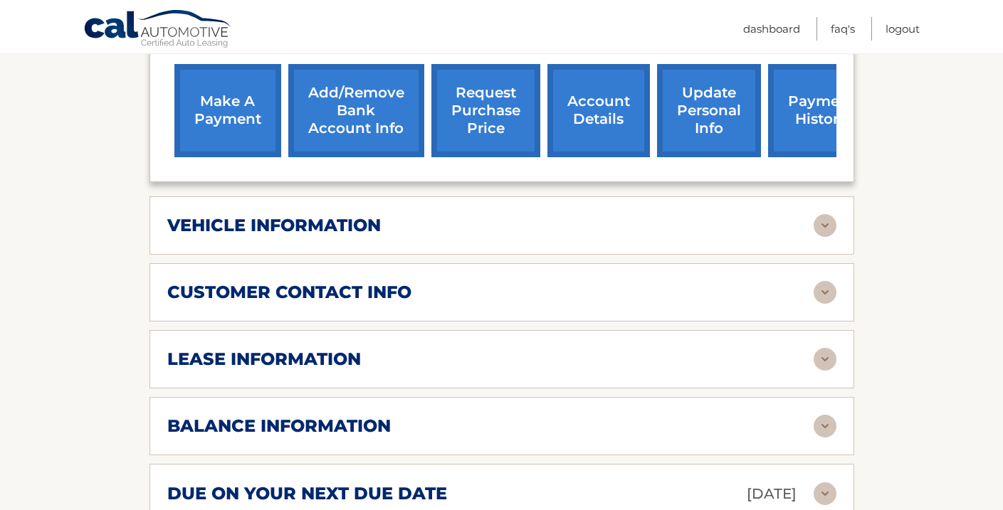
click at [823, 223] on img at bounding box center [824, 225] width 23 height 23
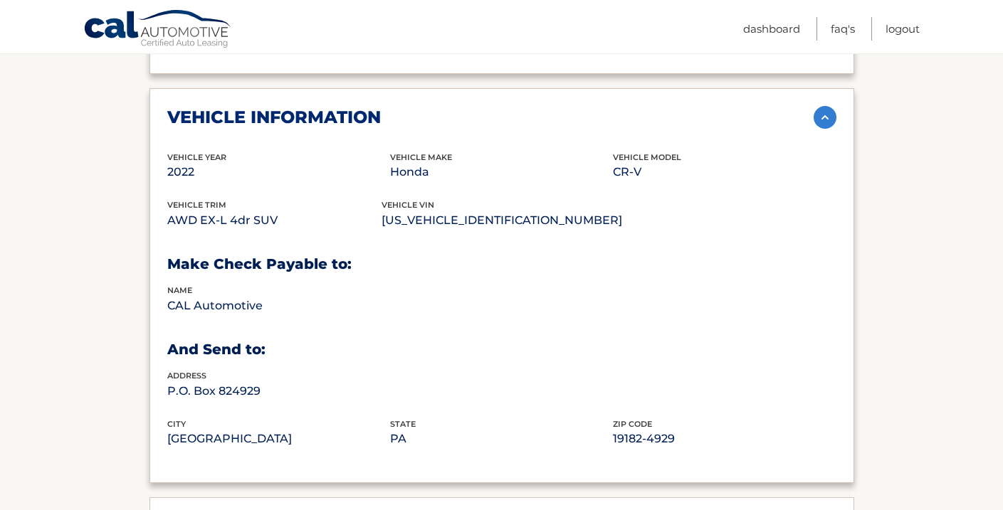
scroll to position [687, 0]
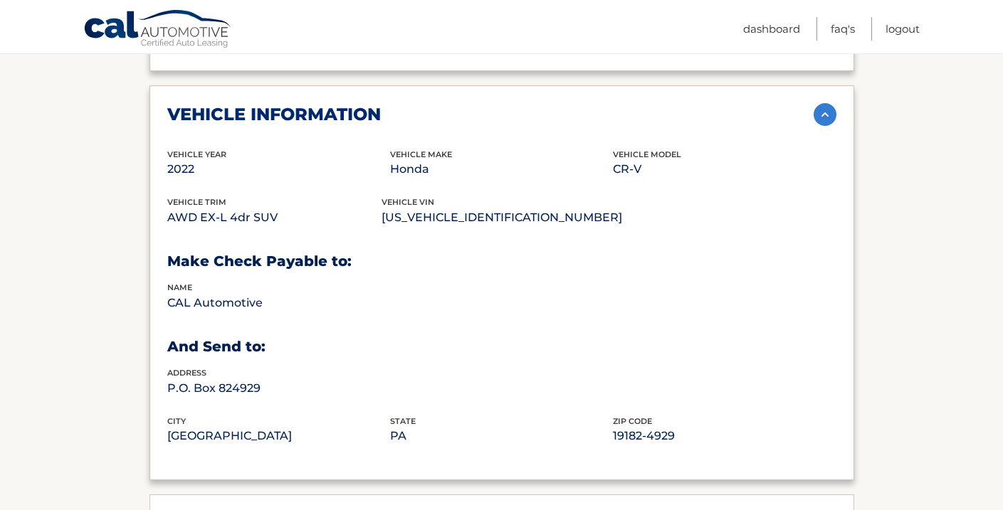
click at [824, 121] on img at bounding box center [824, 114] width 23 height 23
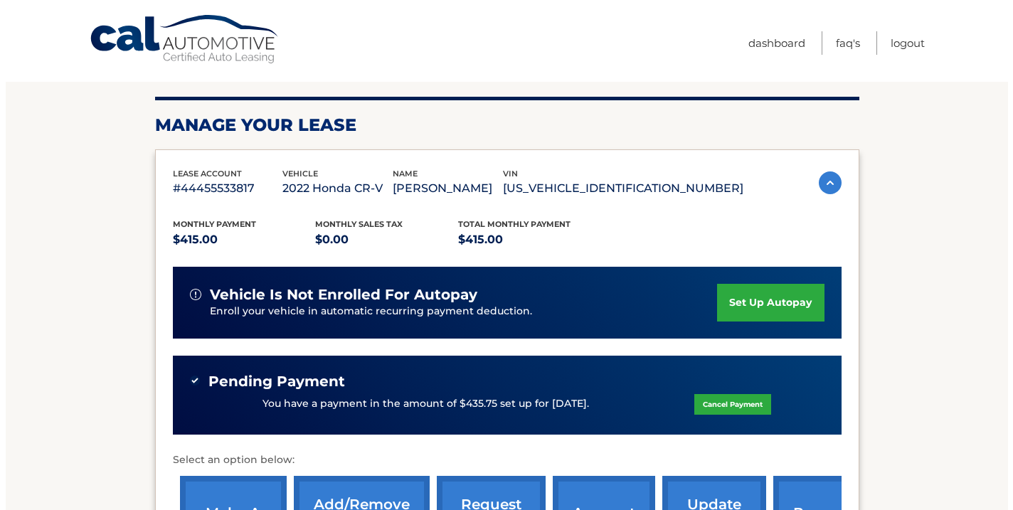
scroll to position [265, 0]
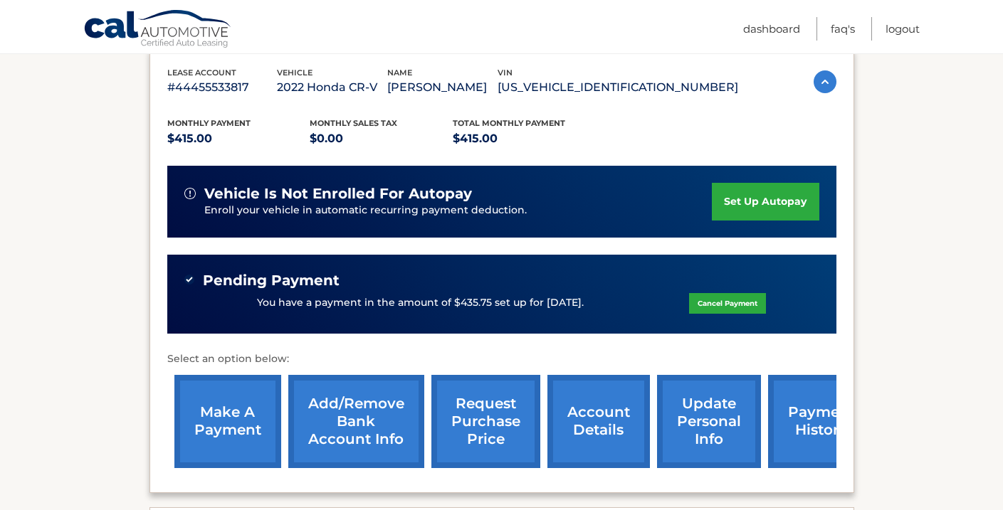
click at [478, 406] on link "request purchase price" at bounding box center [485, 421] width 109 height 93
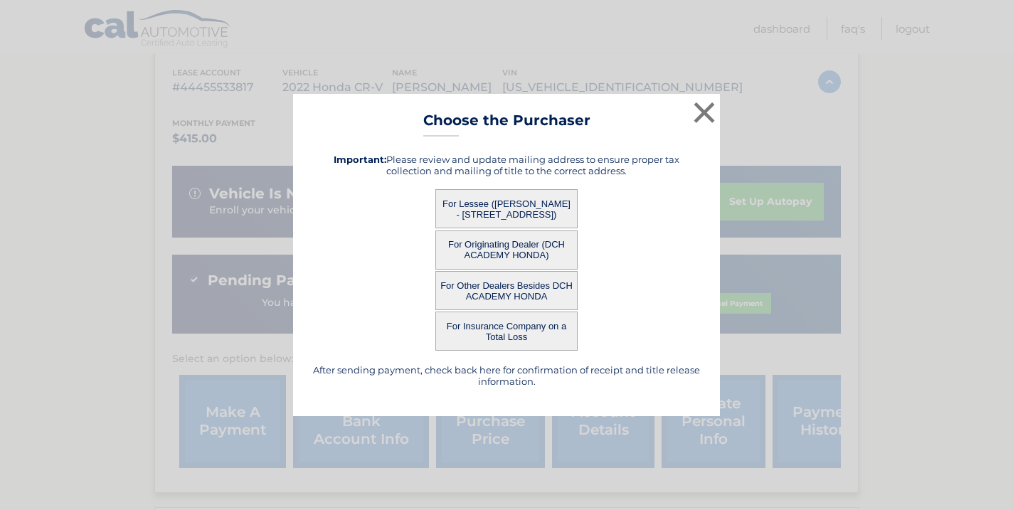
click at [516, 251] on button "For Originating Dealer (DCH ACADEMY HONDA)" at bounding box center [507, 250] width 142 height 39
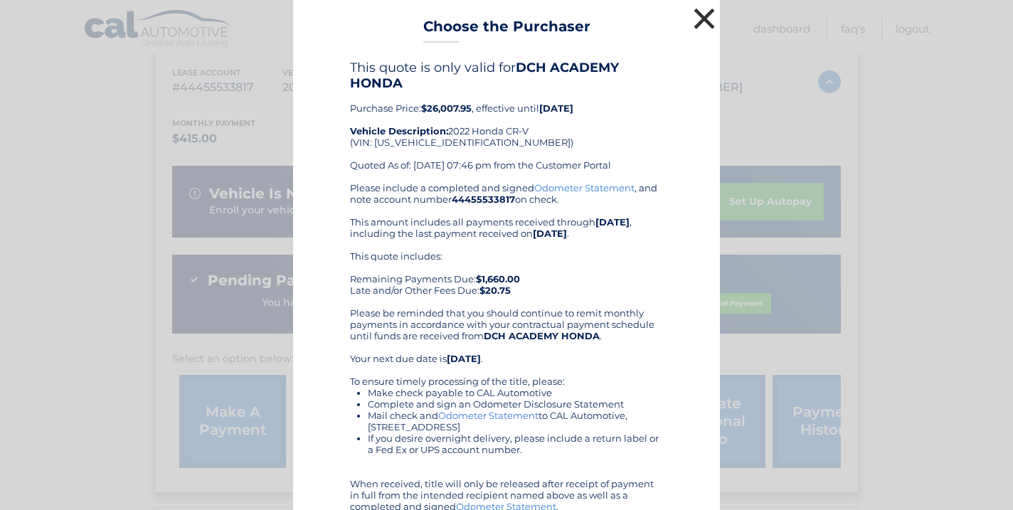
click at [695, 19] on button "×" at bounding box center [704, 18] width 28 height 28
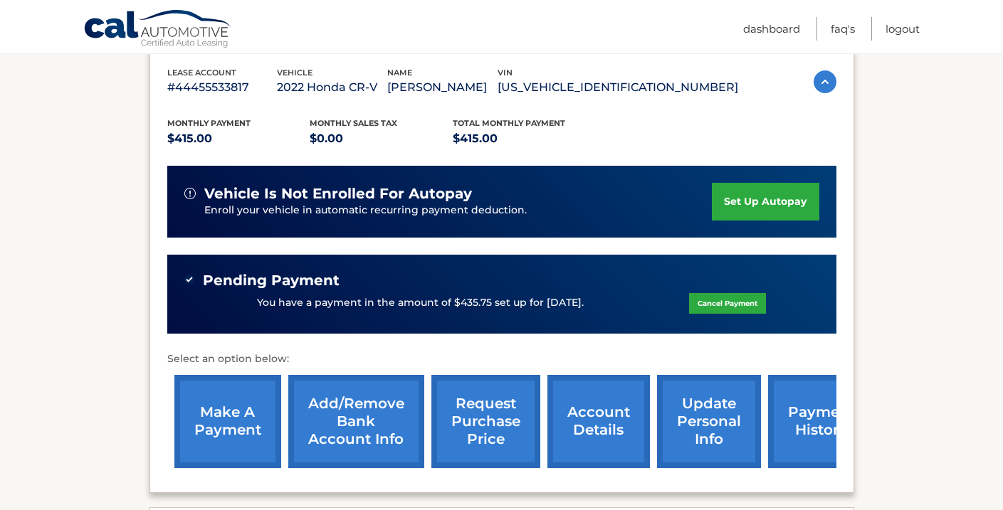
click at [479, 433] on link "request purchase price" at bounding box center [485, 421] width 109 height 93
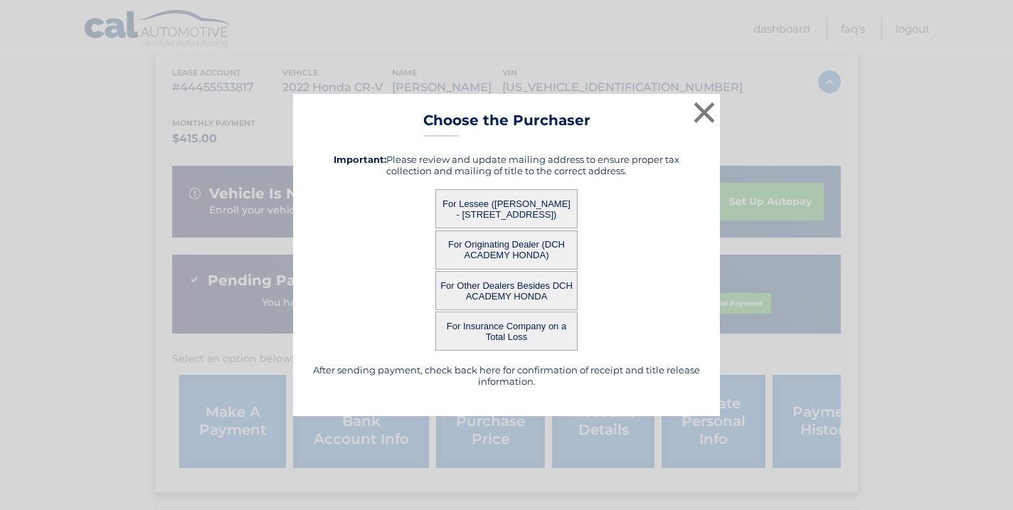
click at [527, 293] on button "For Other Dealers Besides DCH ACADEMY HONDA" at bounding box center [507, 290] width 142 height 39
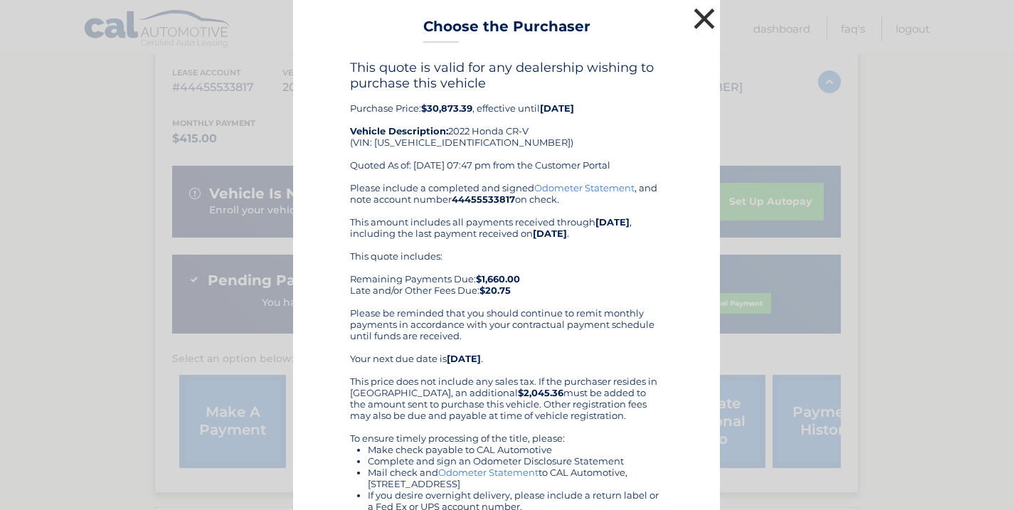
click at [697, 16] on button "×" at bounding box center [704, 18] width 28 height 28
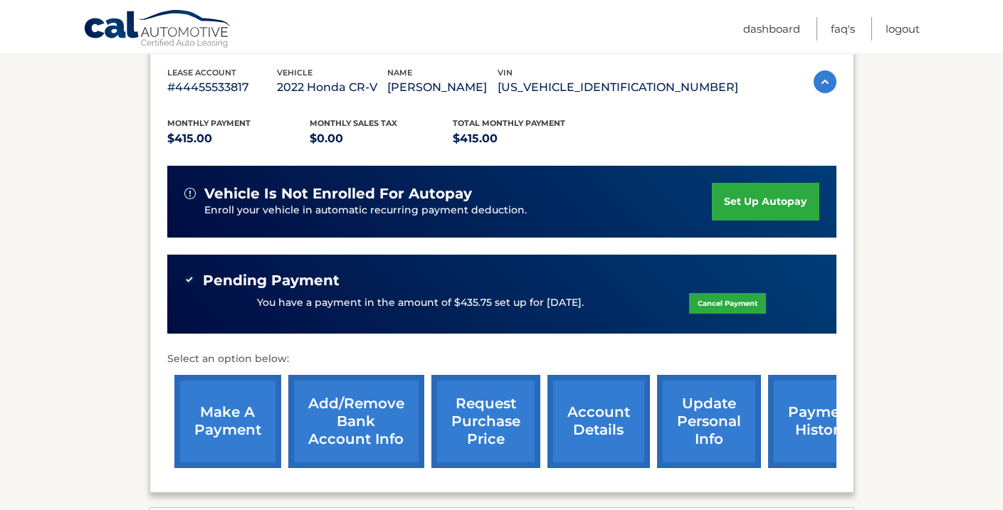
click at [499, 425] on link "request purchase price" at bounding box center [485, 421] width 109 height 93
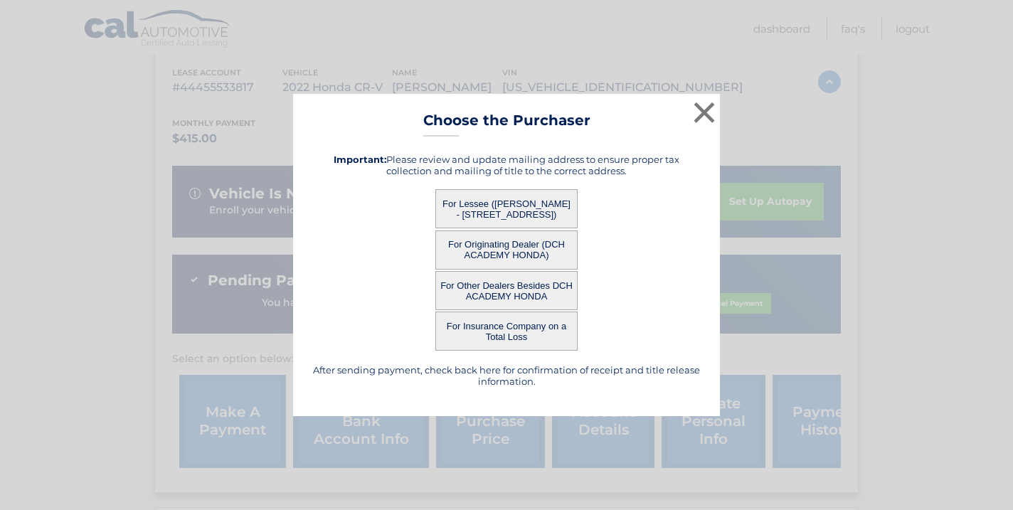
click at [517, 328] on button "For Insurance Company on a Total Loss" at bounding box center [507, 331] width 142 height 39
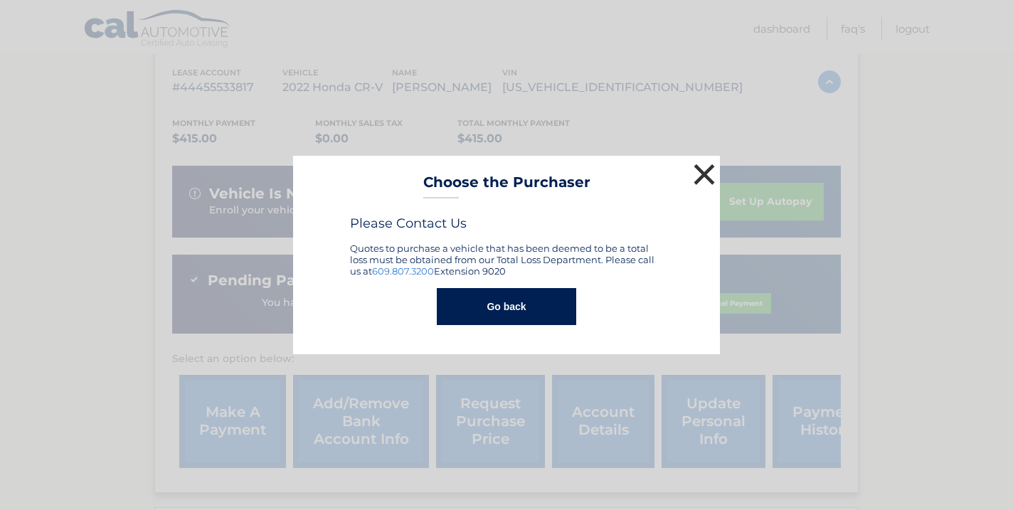
click at [704, 169] on button "×" at bounding box center [704, 174] width 28 height 28
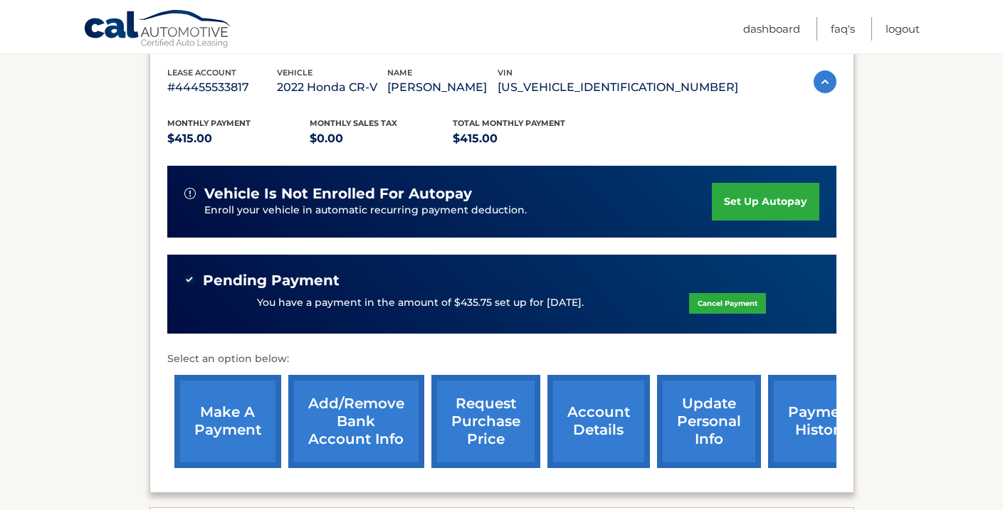
click at [491, 413] on link "request purchase price" at bounding box center [485, 421] width 109 height 93
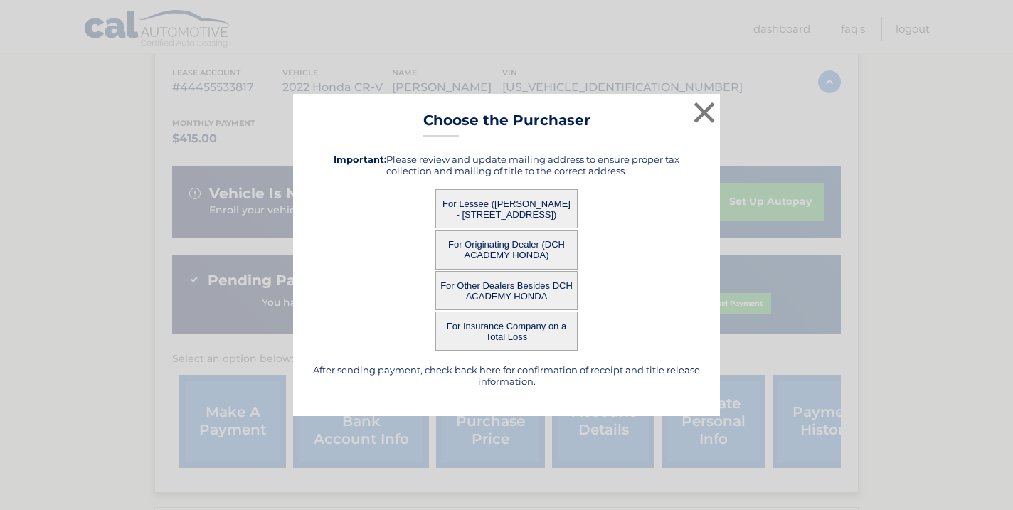
click at [510, 206] on button "For Lessee (WILFRED OYEKANMI - 13 OAKWOOD BLVD, , HAMPTON, NJ 08827)" at bounding box center [507, 208] width 142 height 39
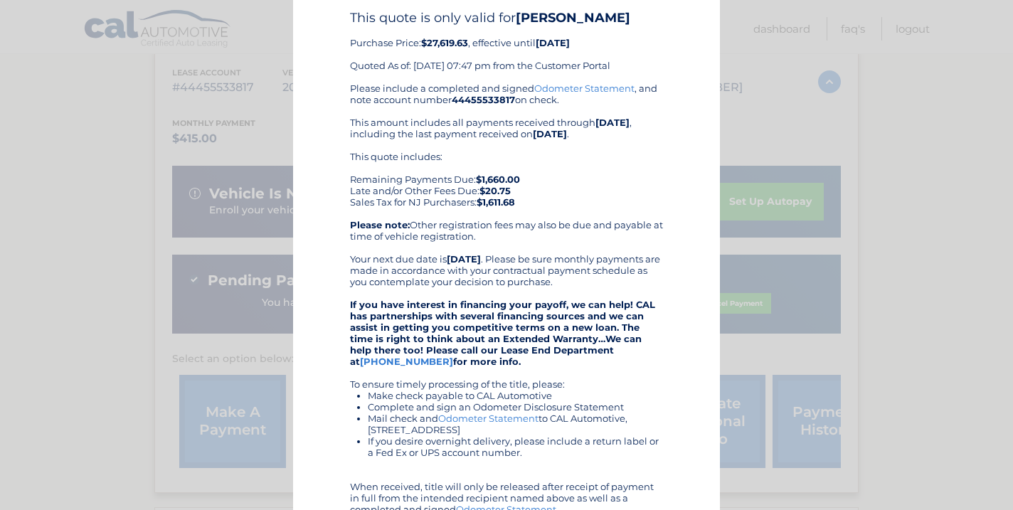
scroll to position [0, 0]
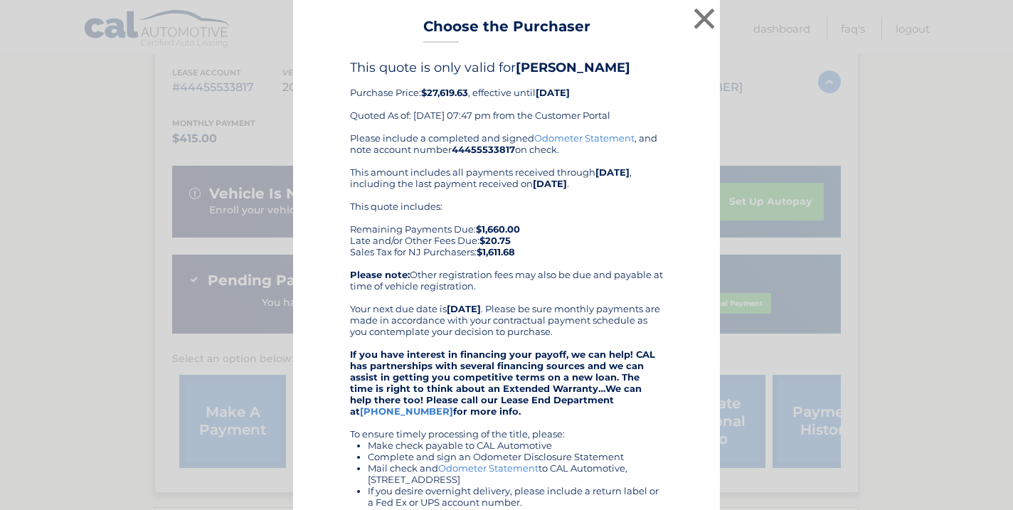
click at [563, 137] on link "Odometer Statement" at bounding box center [584, 137] width 100 height 11
click at [701, 19] on button "×" at bounding box center [704, 18] width 28 height 28
